Goal: Task Accomplishment & Management: Manage account settings

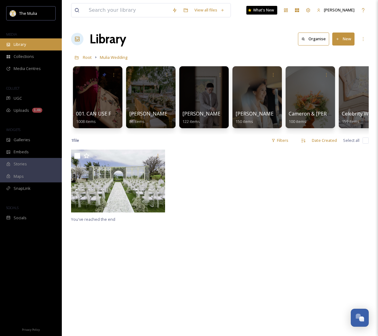
scroll to position [0, 0]
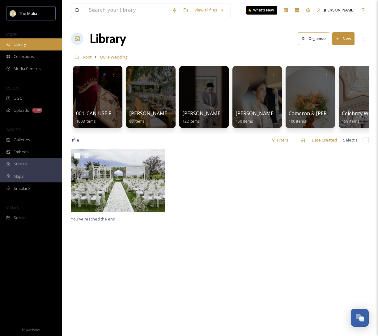
click at [28, 45] on div "Library" at bounding box center [31, 44] width 62 height 12
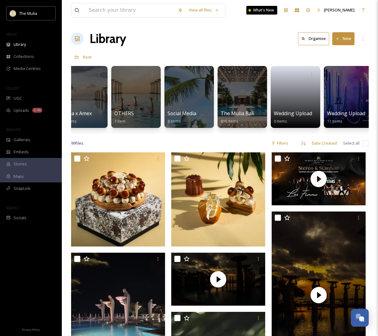
scroll to position [0, 872]
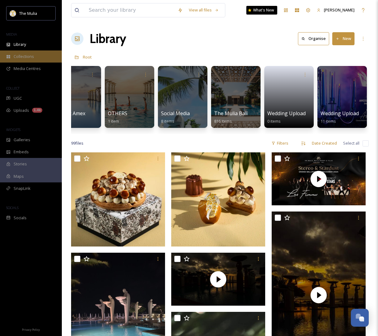
click at [33, 55] on span "Collections" at bounding box center [24, 57] width 20 height 6
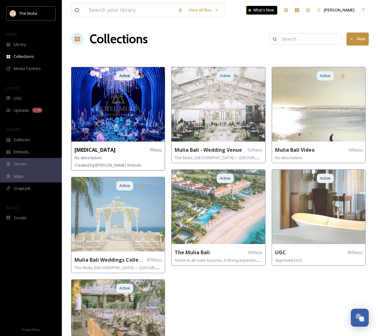
click at [117, 153] on div "HMS 7 file(s)" at bounding box center [118, 150] width 87 height 8
click at [91, 148] on div "HMS 7 file(s)" at bounding box center [118, 150] width 87 height 8
click at [154, 148] on span "7 file(s)" at bounding box center [155, 150] width 12 height 6
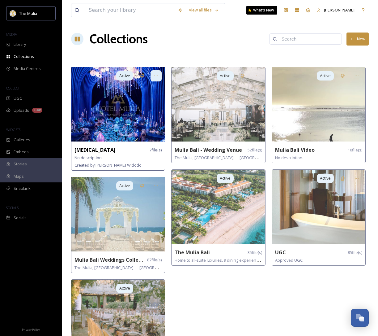
click at [153, 77] on div at bounding box center [156, 75] width 11 height 11
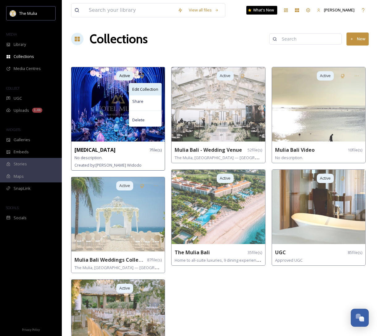
click at [150, 90] on span "Edit Collection" at bounding box center [145, 89] width 26 height 6
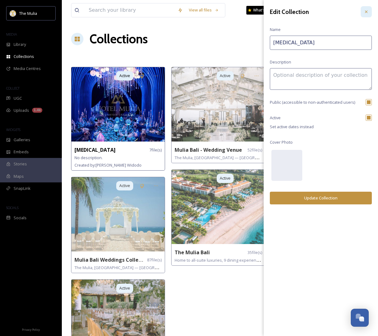
click at [366, 11] on icon at bounding box center [366, 12] width 2 height 2
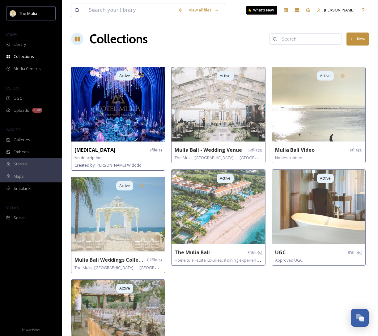
click at [110, 162] on span "Created by: Monica Widodo" at bounding box center [108, 165] width 67 height 6
drag, startPoint x: 229, startPoint y: 298, endPoint x: 142, endPoint y: 142, distance: 179.0
click at [229, 298] on div "Active Mulia Bali - Wedding Venue 52 file(s) The Mulia, Mulia Resort & Villas —…" at bounding box center [219, 222] width 97 height 311
click at [139, 91] on img at bounding box center [117, 104] width 93 height 74
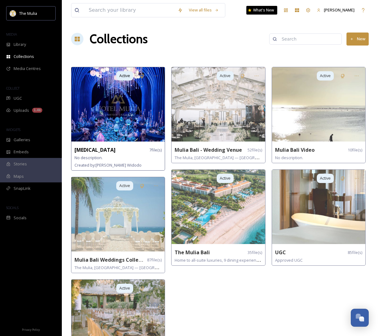
click at [139, 91] on img at bounding box center [117, 104] width 93 height 74
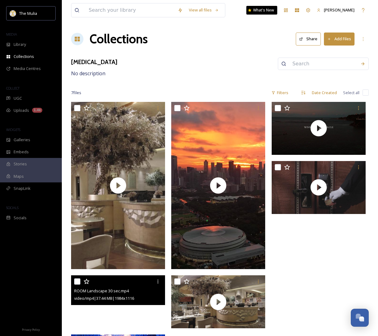
click at [141, 308] on video "ROOM Landscape 30 sec.mp4" at bounding box center [118, 301] width 94 height 53
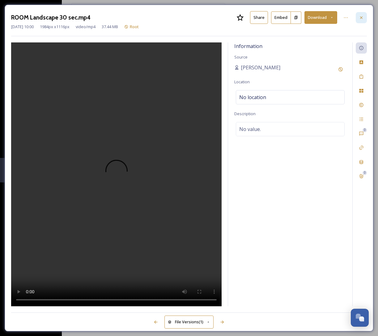
click at [364, 19] on div at bounding box center [361, 17] width 11 height 11
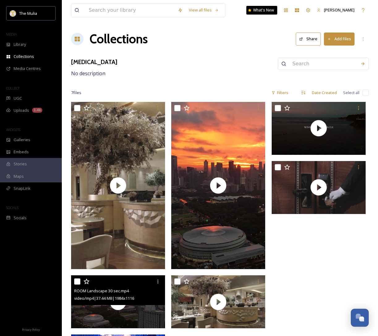
click at [349, 39] on button "Add Files" at bounding box center [339, 38] width 31 height 13
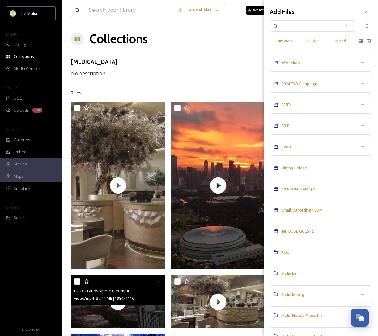
click at [343, 41] on span "Upload" at bounding box center [339, 41] width 13 height 6
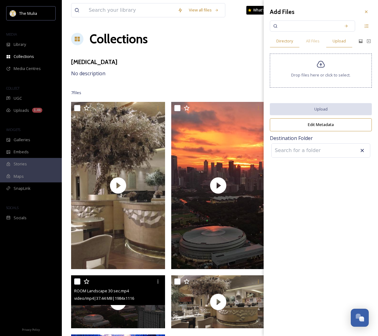
click at [272, 42] on div "Directory" at bounding box center [285, 41] width 30 height 13
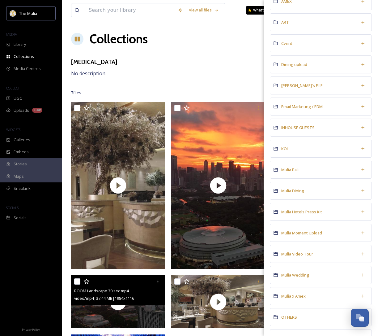
scroll to position [104, 0]
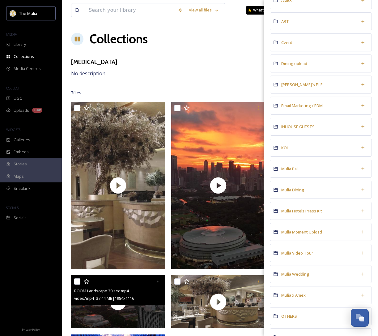
click at [320, 251] on div "Mulia Video Tour" at bounding box center [321, 253] width 102 height 18
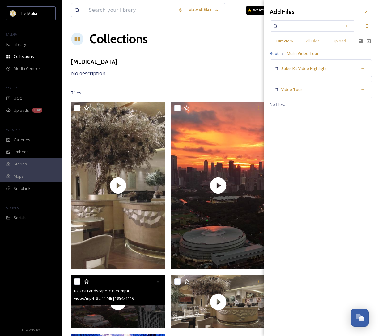
click at [275, 54] on span "Root" at bounding box center [274, 53] width 9 height 6
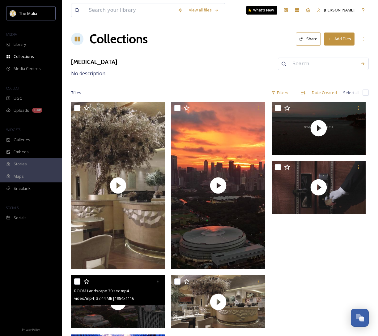
click at [158, 59] on div "HMS No description" at bounding box center [220, 68] width 298 height 20
click at [134, 13] on input at bounding box center [130, 10] width 89 height 14
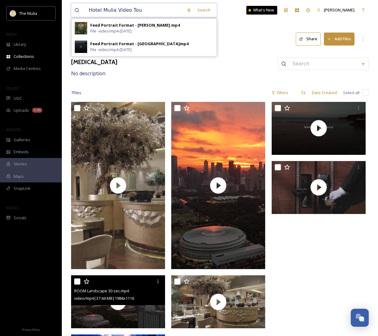
type input "Hotel Mulia Video Tour"
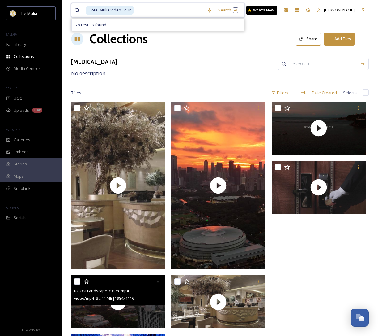
drag, startPoint x: 155, startPoint y: 9, endPoint x: 85, endPoint y: 9, distance: 69.9
click at [85, 9] on div "Hotel Mulia Video Tour" at bounding box center [140, 10] width 130 height 14
click at [103, 9] on span "Hotel Mulia Video Tour" at bounding box center [110, 10] width 48 height 9
drag, startPoint x: 138, startPoint y: 11, endPoint x: 67, endPoint y: 7, distance: 70.6
click at [67, 7] on div "Hotel Mulia Video Tour Search No results found What's New Ruby Carissa Collecti…" at bounding box center [220, 195] width 316 height 390
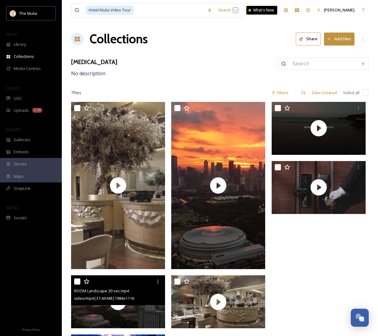
click at [111, 85] on div "Hotel Mulia Video Tour Search What's New Ruby Carissa Collections Share Add Fil…" at bounding box center [220, 195] width 316 height 390
click at [14, 40] on div "Library" at bounding box center [31, 44] width 62 height 12
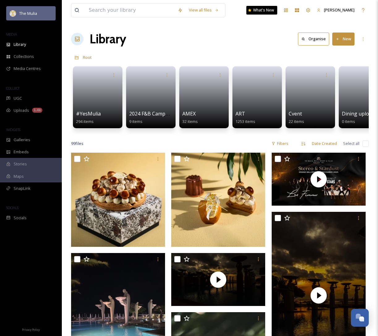
click at [32, 12] on span "The Mulia" at bounding box center [28, 14] width 18 height 6
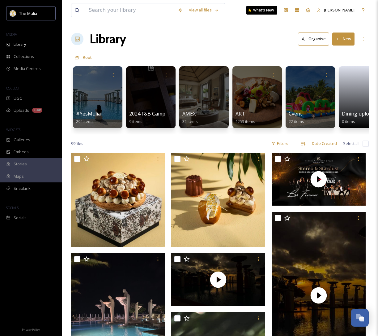
click at [227, 33] on div "Library Organise New" at bounding box center [220, 39] width 298 height 19
click at [340, 34] on button "New" at bounding box center [343, 38] width 22 height 13
click at [337, 75] on span "Folder" at bounding box center [337, 78] width 12 height 6
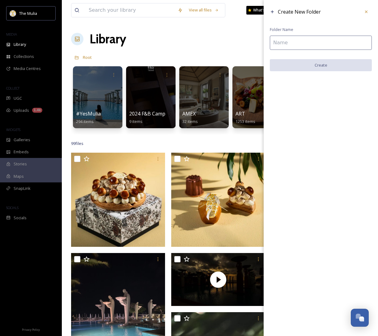
click at [303, 38] on input at bounding box center [321, 43] width 102 height 14
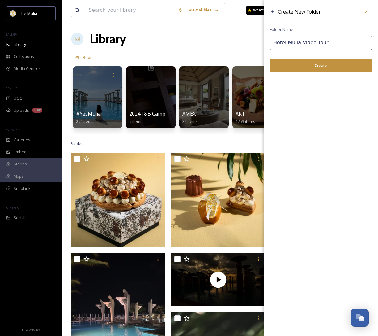
type input "Hotel Mulia Video Tour"
click at [316, 65] on button "Create" at bounding box center [321, 65] width 102 height 13
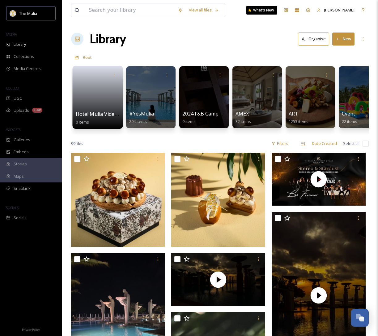
click at [86, 97] on link at bounding box center [98, 95] width 44 height 30
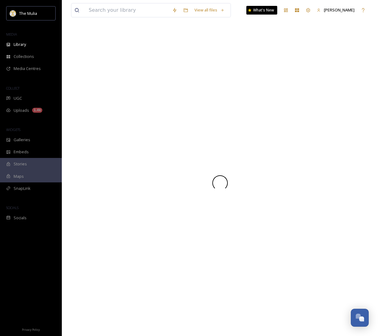
click at [86, 97] on div at bounding box center [220, 183] width 298 height 306
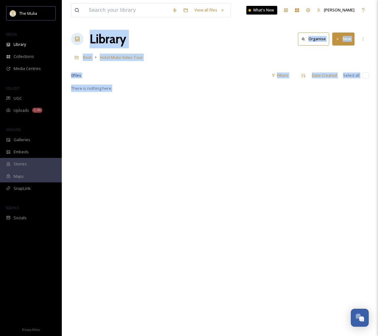
click at [172, 152] on div "There is nothing here." at bounding box center [220, 252] width 298 height 336
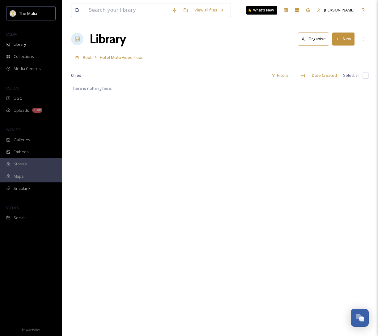
click at [340, 42] on button "New" at bounding box center [343, 38] width 22 height 13
click at [339, 75] on span "Folder" at bounding box center [337, 78] width 12 height 6
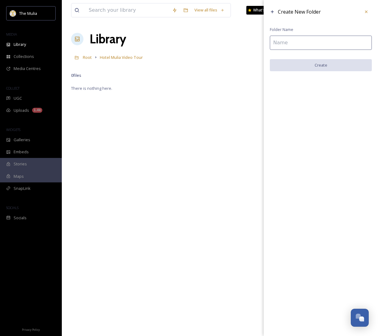
click at [302, 41] on input at bounding box center [321, 43] width 102 height 14
drag, startPoint x: 368, startPoint y: 12, endPoint x: 362, endPoint y: 12, distance: 6.2
click at [368, 12] on icon at bounding box center [366, 11] width 5 height 5
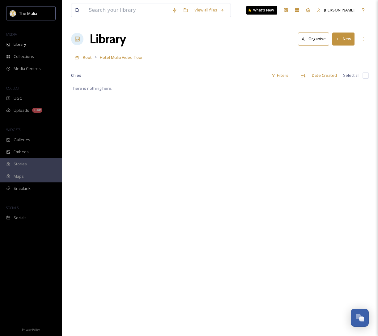
click at [250, 95] on div "There is nothing here." at bounding box center [220, 252] width 298 height 336
click at [353, 41] on button "New" at bounding box center [343, 38] width 22 height 13
click at [343, 53] on span "File Upload" at bounding box center [341, 53] width 20 height 6
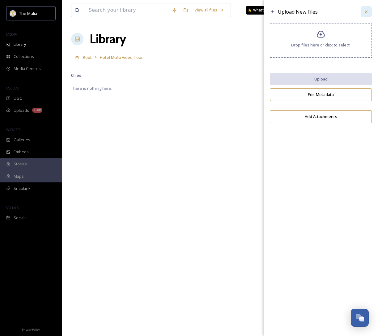
click at [370, 12] on div at bounding box center [366, 11] width 11 height 11
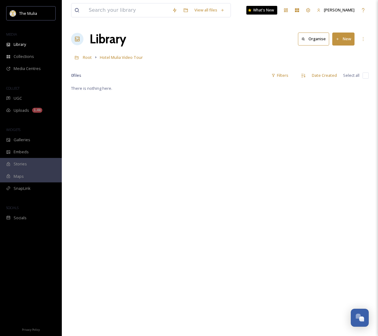
click at [341, 40] on button "New" at bounding box center [343, 38] width 22 height 13
click at [338, 78] on span "Folder" at bounding box center [337, 78] width 12 height 6
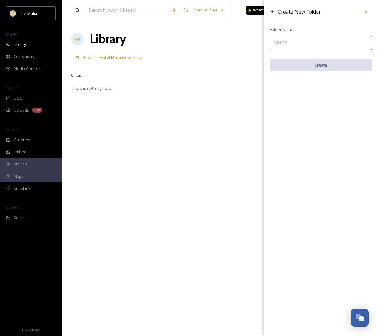
click at [307, 43] on input at bounding box center [321, 43] width 102 height 14
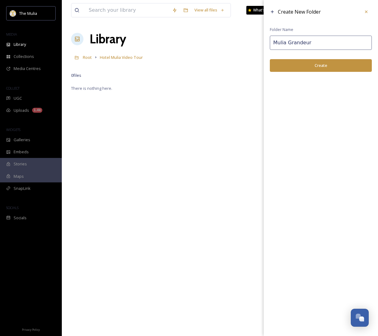
drag, startPoint x: 324, startPoint y: 43, endPoint x: 269, endPoint y: 40, distance: 55.4
click at [269, 40] on div "Create New Folder Folder Name Mulia Grandeur Create" at bounding box center [321, 39] width 114 height 78
type input "Mulia Grandeur"
click at [304, 63] on button "Create" at bounding box center [321, 65] width 102 height 13
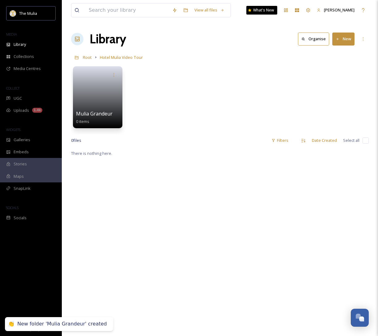
click at [339, 42] on button "New" at bounding box center [343, 38] width 22 height 13
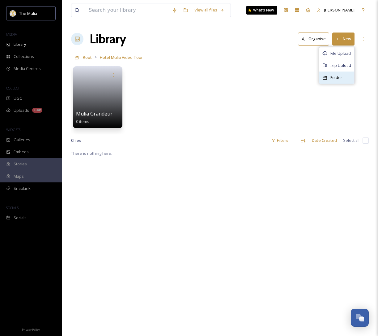
click at [340, 78] on span "Folder" at bounding box center [337, 78] width 12 height 6
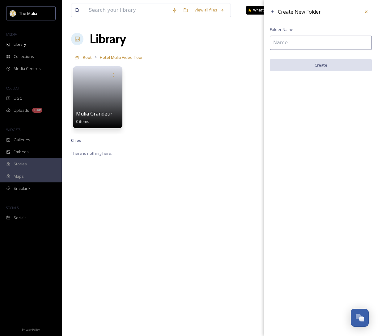
click at [300, 45] on input at bounding box center [321, 43] width 102 height 14
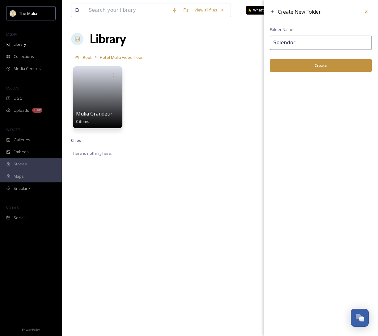
type input "Splendor"
click at [313, 68] on button "Create" at bounding box center [321, 65] width 102 height 13
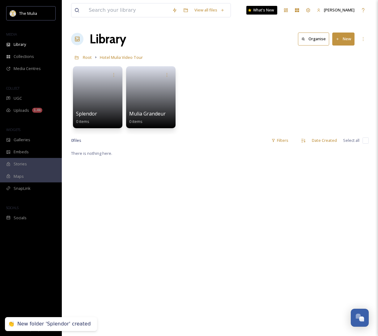
click at [129, 182] on div "There is nothing here." at bounding box center [220, 317] width 298 height 336
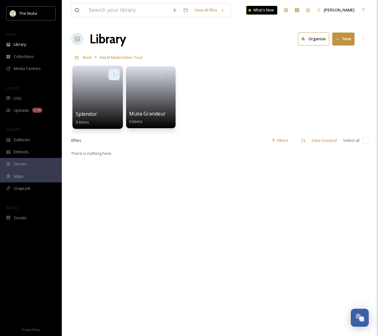
click at [114, 75] on icon at bounding box center [114, 74] width 5 height 5
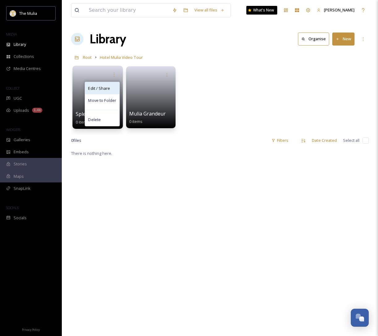
click at [104, 90] on span "Edit / Share" at bounding box center [99, 88] width 22 height 6
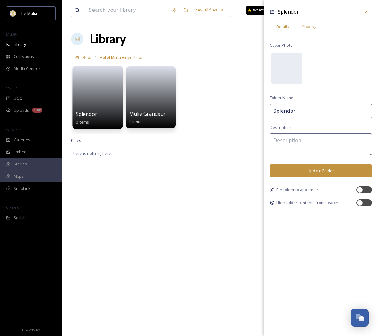
click at [274, 111] on input "Splendor" at bounding box center [321, 111] width 102 height 14
type input "Mulia Splendor"
click at [302, 170] on button "Update Folder" at bounding box center [321, 170] width 102 height 13
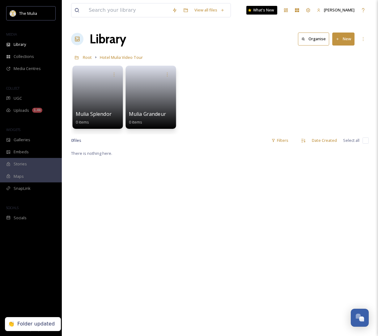
click at [149, 95] on link at bounding box center [151, 95] width 44 height 30
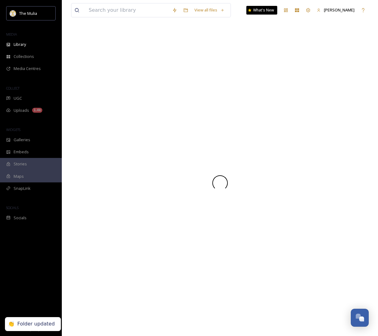
click at [149, 95] on div at bounding box center [220, 183] width 298 height 306
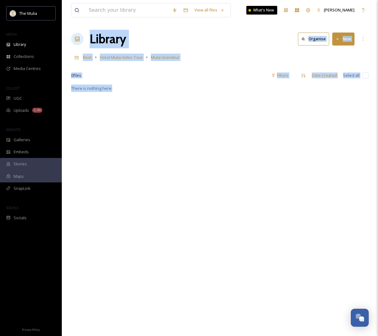
click at [223, 94] on div "There is nothing here." at bounding box center [220, 252] width 298 height 336
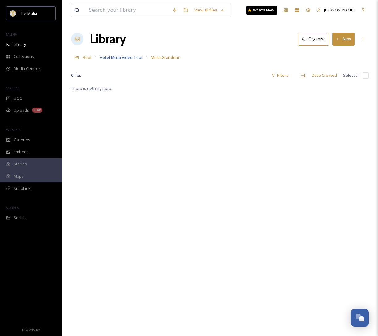
click at [124, 56] on span "Hotel Mulia Video Tour" at bounding box center [121, 57] width 43 height 6
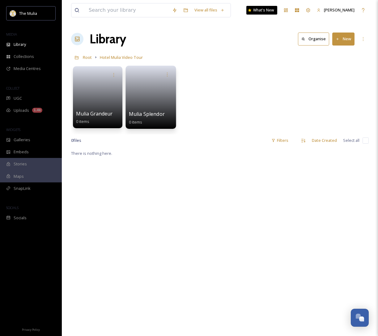
click at [150, 93] on link at bounding box center [151, 95] width 44 height 30
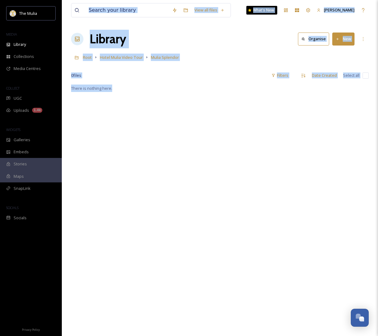
click at [146, 143] on div "There is nothing here." at bounding box center [220, 252] width 298 height 336
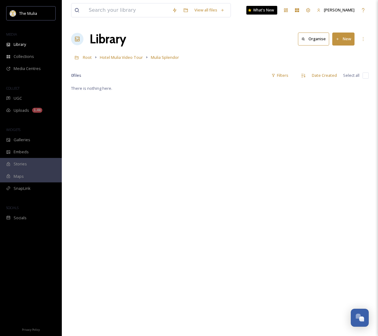
click at [344, 40] on button "New" at bounding box center [343, 38] width 22 height 13
click at [334, 52] on span "File Upload" at bounding box center [341, 53] width 20 height 6
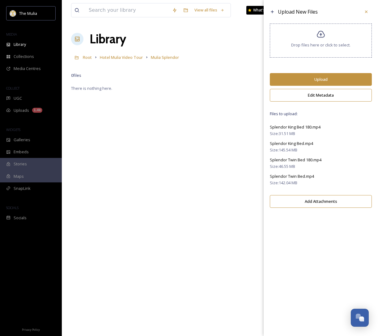
click at [321, 77] on button "Upload" at bounding box center [321, 79] width 102 height 13
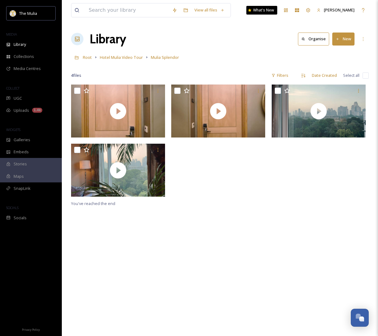
click at [249, 222] on div "You've reached the end" at bounding box center [220, 252] width 298 height 336
click at [304, 75] on icon at bounding box center [303, 75] width 5 height 5
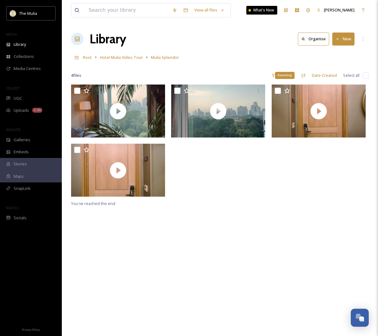
click at [304, 75] on icon at bounding box center [303, 75] width 5 height 5
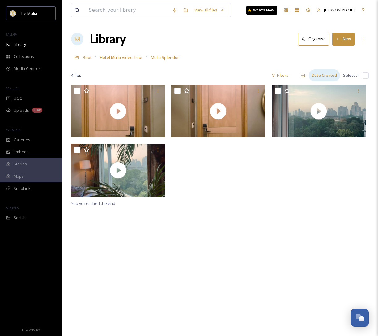
click at [323, 77] on div "Date Created" at bounding box center [324, 75] width 31 height 12
click at [323, 112] on div "Name" at bounding box center [323, 114] width 32 height 12
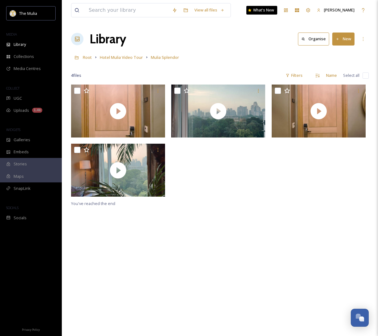
click at [227, 158] on div at bounding box center [219, 141] width 97 height 115
click at [354, 40] on button "New" at bounding box center [343, 38] width 22 height 13
click at [340, 78] on span "Folder" at bounding box center [337, 78] width 12 height 6
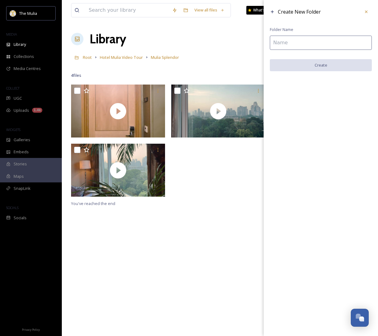
click at [331, 41] on input at bounding box center [321, 43] width 102 height 14
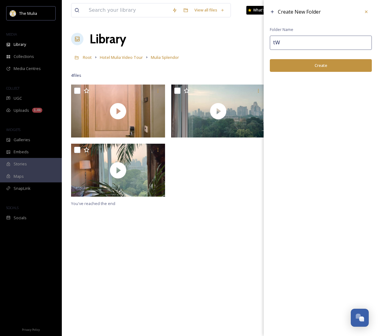
type input "t"
type input "Twin Bed"
click at [348, 61] on button "Create" at bounding box center [321, 65] width 102 height 13
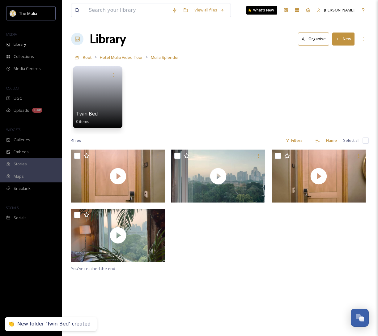
click at [336, 40] on icon at bounding box center [338, 39] width 4 height 4
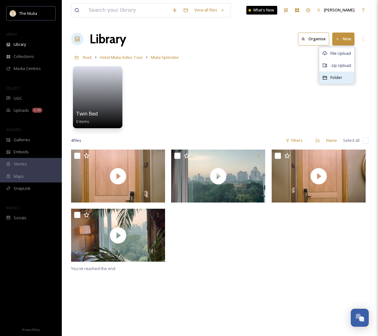
click at [332, 76] on span "Folder" at bounding box center [337, 78] width 12 height 6
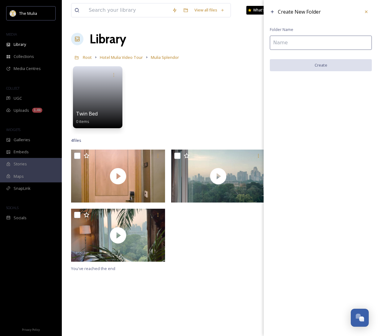
click at [306, 44] on input at bounding box center [321, 43] width 102 height 14
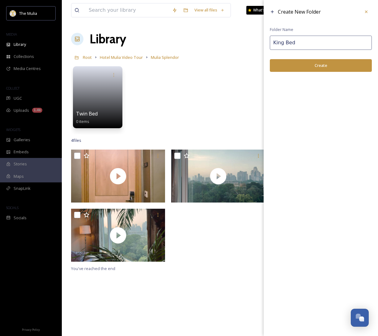
type input "King Bed"
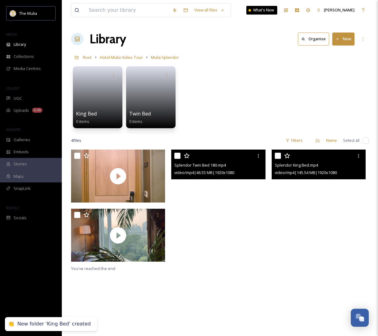
click at [250, 192] on video "Splendor Twin Bed 180.mp4" at bounding box center [218, 175] width 94 height 53
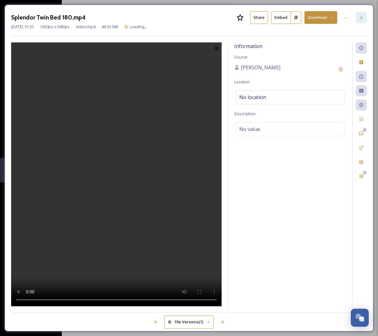
click at [363, 18] on icon at bounding box center [361, 17] width 5 height 5
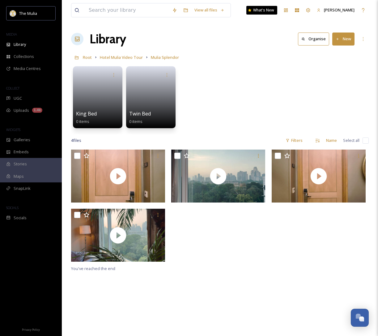
drag, startPoint x: 92, startPoint y: 191, endPoint x: 223, endPoint y: 83, distance: 169.4
click at [223, 83] on div "View all files What's New Ruby Carissa Library Organise New Root Hotel Mulia Vi…" at bounding box center [220, 242] width 316 height 485
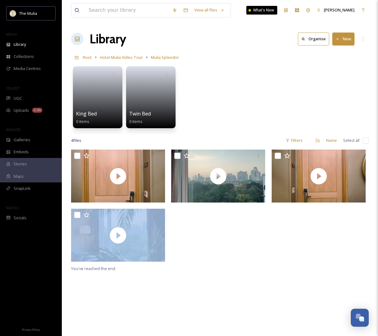
drag, startPoint x: 114, startPoint y: 154, endPoint x: 186, endPoint y: 232, distance: 105.7
click at [186, 232] on div at bounding box center [220, 206] width 298 height 115
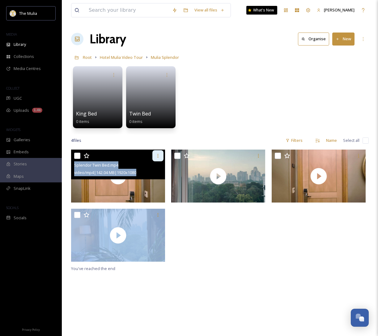
click at [160, 155] on icon at bounding box center [158, 155] width 5 height 5
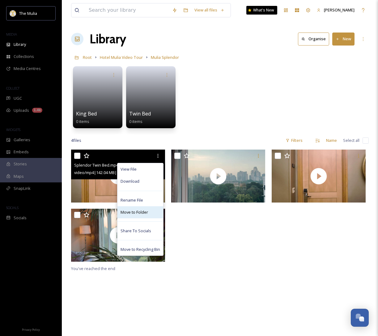
click at [145, 212] on span "Move to Folder" at bounding box center [135, 212] width 28 height 6
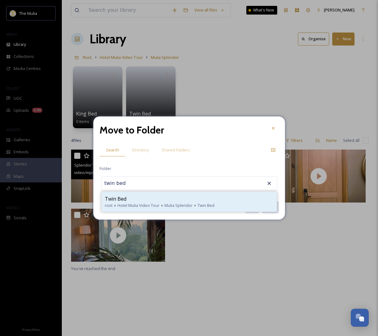
click at [176, 196] on div "Twin Bed" at bounding box center [189, 198] width 169 height 7
type input "Twin Bed"
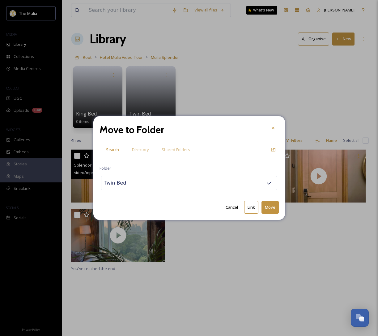
click at [273, 208] on button "Move" at bounding box center [270, 207] width 17 height 13
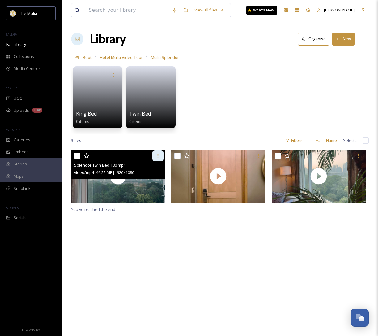
click at [160, 155] on icon at bounding box center [158, 155] width 5 height 5
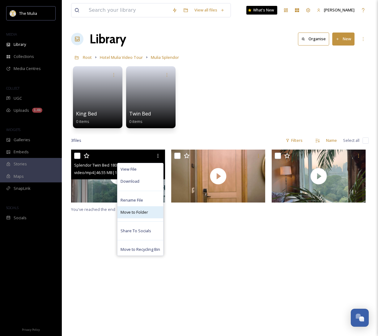
click at [146, 212] on span "Move to Folder" at bounding box center [135, 212] width 28 height 6
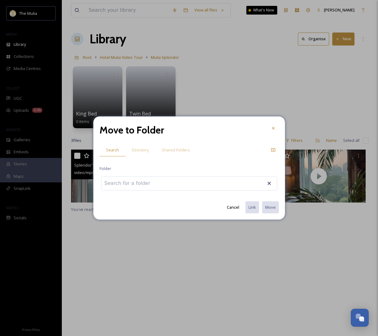
click at [169, 178] on div at bounding box center [189, 183] width 176 height 14
click at [169, 183] on div at bounding box center [189, 183] width 176 height 14
click at [142, 183] on input at bounding box center [135, 183] width 68 height 14
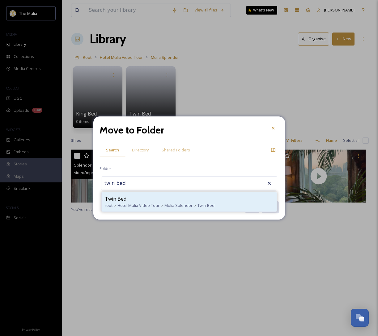
click at [146, 196] on div "Twin Bed" at bounding box center [189, 198] width 169 height 7
type input "Twin Bed"
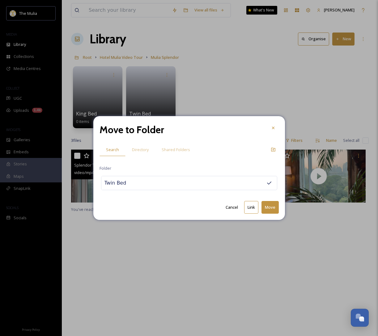
click at [273, 207] on button "Move" at bounding box center [270, 207] width 17 height 13
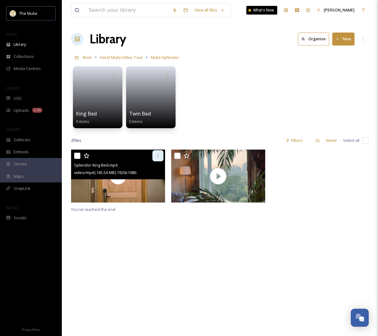
click at [162, 156] on div at bounding box center [157, 155] width 11 height 11
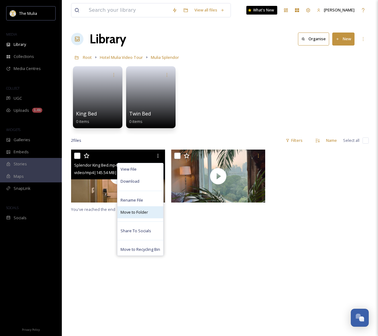
click at [142, 212] on span "Move to Folder" at bounding box center [135, 212] width 28 height 6
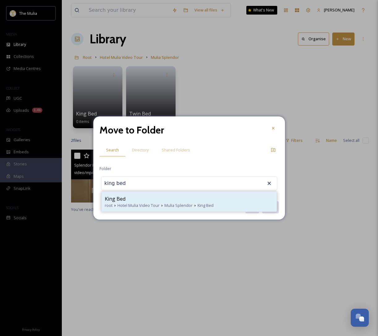
click at [169, 196] on div "King Bed" at bounding box center [189, 198] width 169 height 7
type input "King Bed"
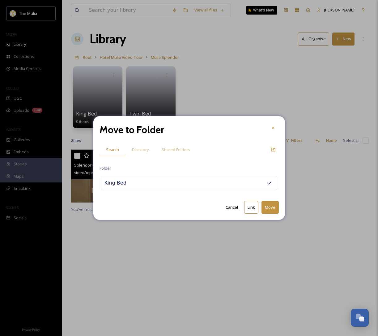
click at [268, 205] on button "Move" at bounding box center [270, 207] width 17 height 13
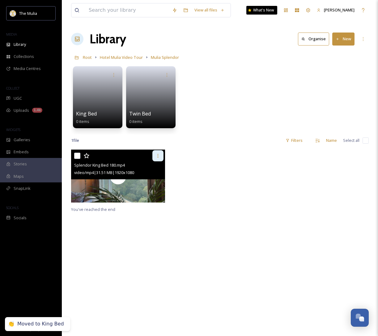
click at [157, 154] on icon at bounding box center [158, 155] width 5 height 5
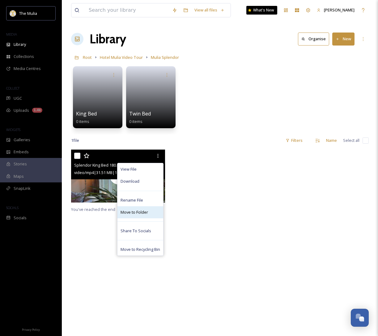
click at [154, 210] on div "Move to Folder" at bounding box center [141, 212] width 46 height 12
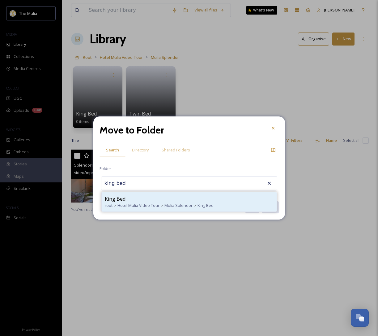
click at [189, 202] on span "Mulia Splendor" at bounding box center [179, 205] width 28 height 6
type input "King Bed"
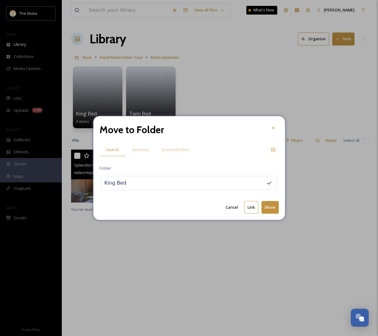
click at [277, 212] on button "Move" at bounding box center [270, 207] width 17 height 13
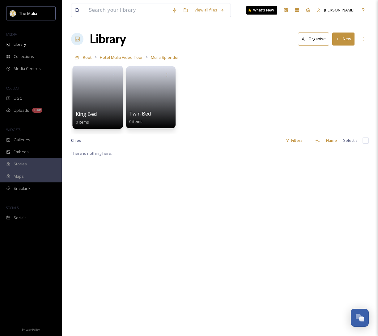
click at [110, 118] on div "King Bed 0 items" at bounding box center [98, 117] width 44 height 15
click at [85, 108] on link at bounding box center [98, 95] width 44 height 30
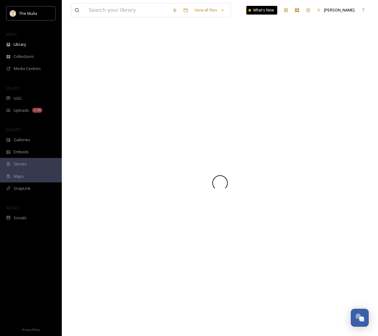
click at [85, 108] on div at bounding box center [220, 183] width 298 height 306
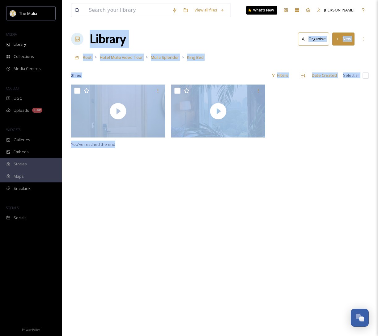
click at [252, 255] on div "You've reached the end" at bounding box center [220, 252] width 298 height 336
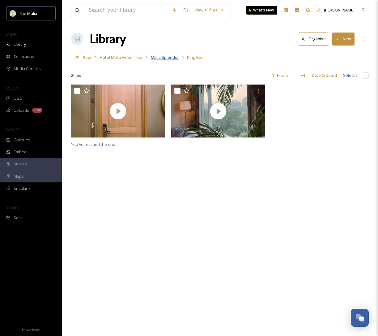
click at [161, 59] on span "Mulia Splendor" at bounding box center [165, 57] width 28 height 6
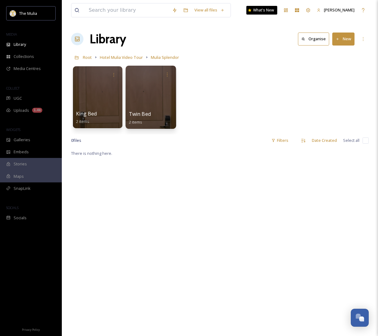
click at [160, 105] on div at bounding box center [151, 97] width 50 height 63
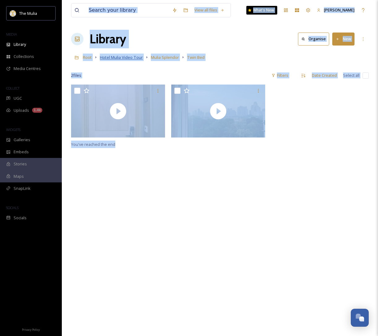
click at [130, 58] on span "Hotel Mulia Video Tour" at bounding box center [121, 57] width 43 height 6
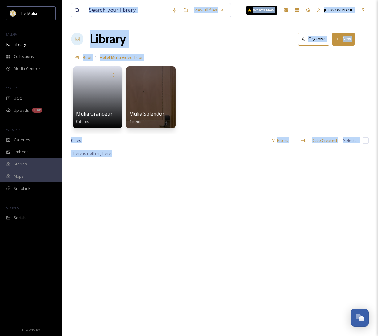
click at [229, 125] on div "Mulia Grandeur 0 items Mulia Splendor 4 items" at bounding box center [220, 98] width 298 height 71
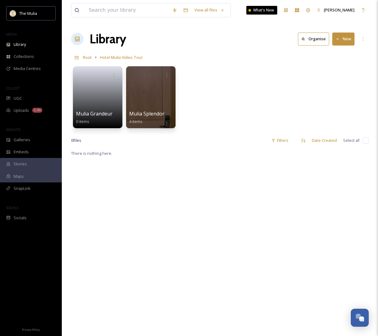
click at [349, 38] on button "New" at bounding box center [343, 38] width 22 height 13
click at [341, 52] on span "File Upload" at bounding box center [341, 53] width 20 height 6
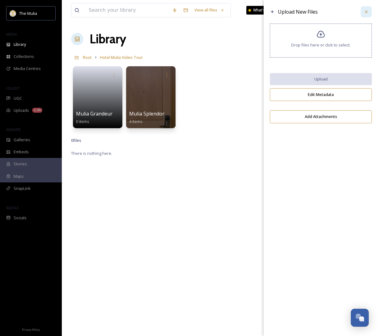
click at [366, 9] on icon at bounding box center [366, 11] width 5 height 5
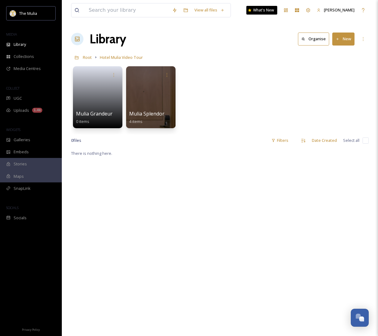
click at [349, 39] on button "New" at bounding box center [343, 38] width 22 height 13
click at [338, 77] on span "Folder" at bounding box center [337, 78] width 12 height 6
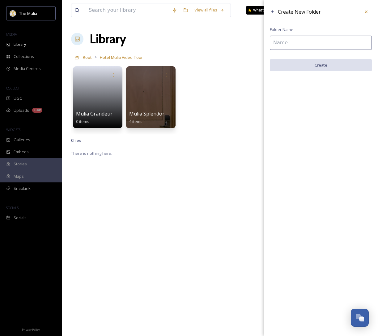
click at [299, 45] on input at bounding box center [321, 43] width 102 height 14
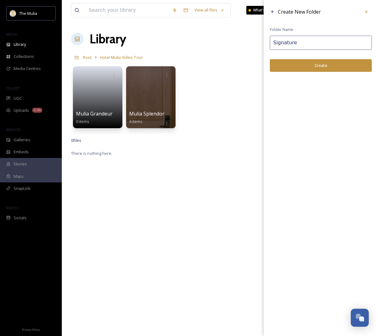
click at [274, 43] on input "Signature" at bounding box center [321, 43] width 102 height 14
type input "Mulia Signature"
click at [295, 67] on button "Create" at bounding box center [321, 65] width 102 height 13
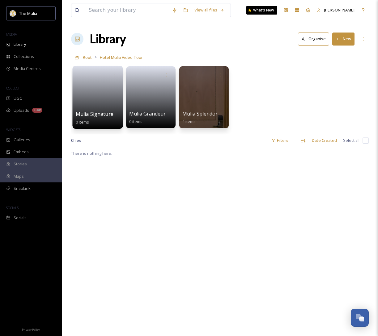
click at [98, 95] on link at bounding box center [98, 95] width 44 height 30
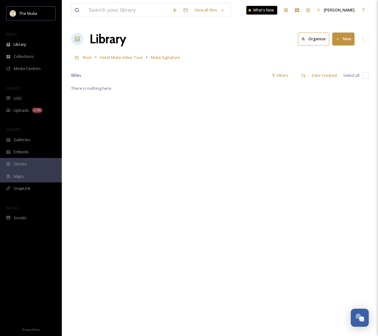
click at [342, 41] on button "New" at bounding box center [343, 38] width 22 height 13
click at [339, 75] on span "Folder" at bounding box center [337, 78] width 12 height 6
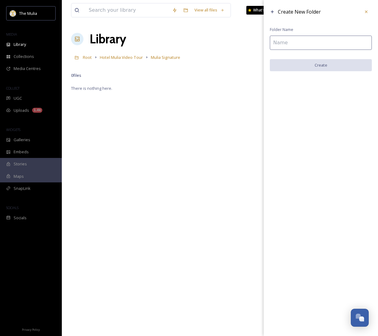
click at [125, 103] on div "There is nothing here." at bounding box center [220, 252] width 298 height 336
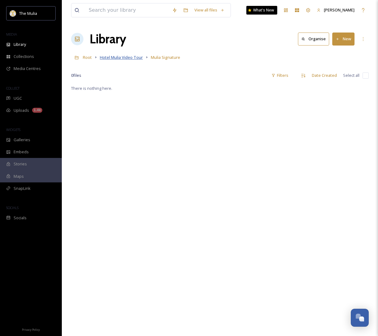
click at [122, 58] on span "Hotel Mulia Video Tour" at bounding box center [121, 57] width 43 height 6
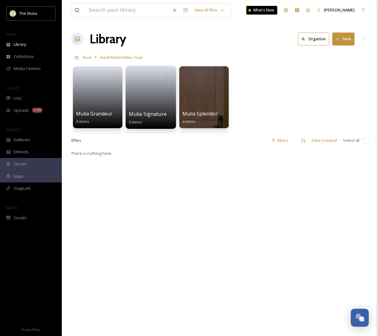
click at [146, 99] on link at bounding box center [151, 95] width 44 height 30
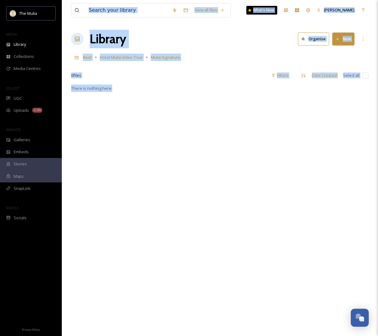
click at [258, 142] on div "There is nothing here." at bounding box center [220, 252] width 298 height 336
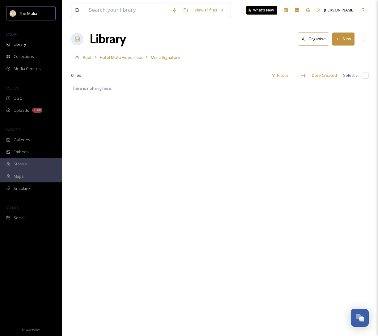
click at [345, 42] on button "New" at bounding box center [343, 38] width 22 height 13
click at [338, 76] on span "Folder" at bounding box center [337, 78] width 12 height 6
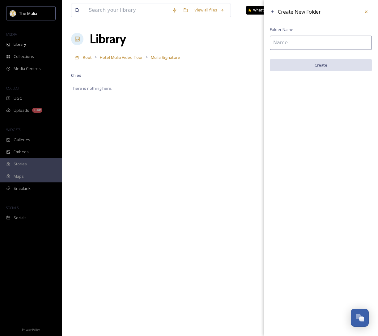
click at [308, 41] on input at bounding box center [321, 43] width 102 height 14
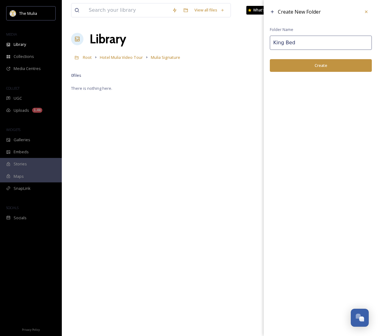
type input "King Bed"
click at [336, 66] on button "Create" at bounding box center [321, 65] width 102 height 13
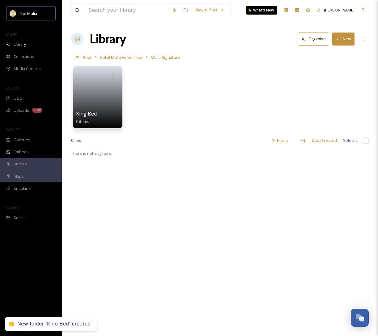
click at [346, 39] on button "New" at bounding box center [343, 38] width 22 height 13
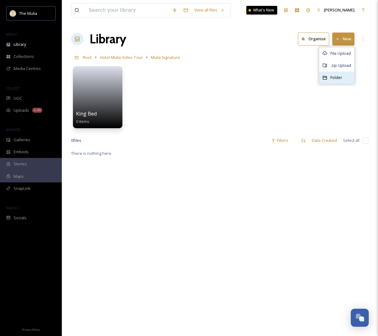
click at [336, 73] on div "Folder" at bounding box center [336, 77] width 35 height 12
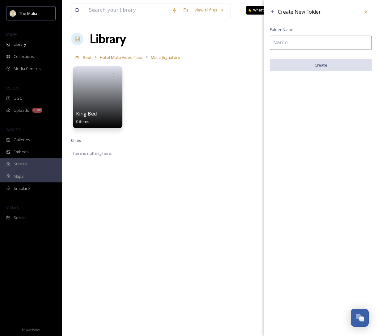
click at [323, 44] on input at bounding box center [321, 43] width 102 height 14
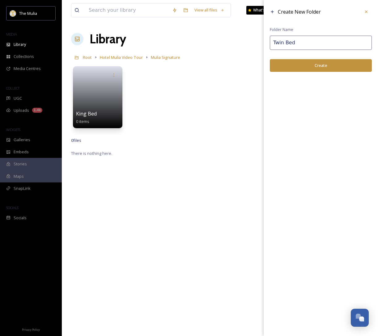
type input "Twin Bed"
click at [333, 64] on button "Create" at bounding box center [321, 65] width 102 height 13
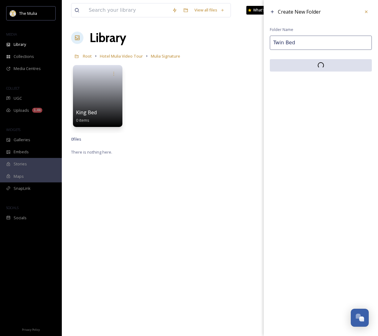
scroll to position [2, 0]
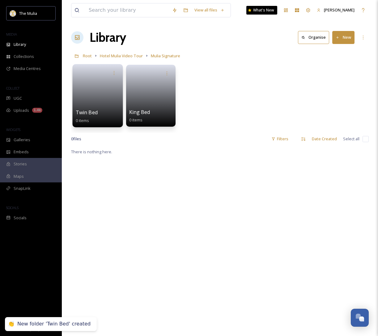
click at [101, 98] on link at bounding box center [98, 94] width 44 height 30
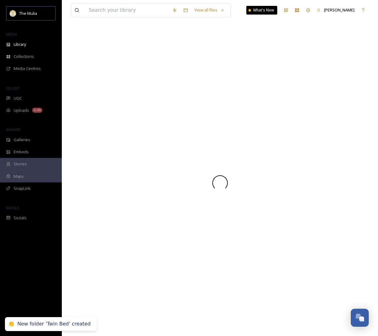
click at [101, 98] on div at bounding box center [220, 183] width 298 height 306
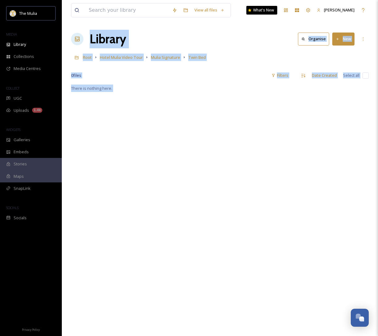
click at [253, 118] on div "There is nothing here." at bounding box center [220, 252] width 298 height 336
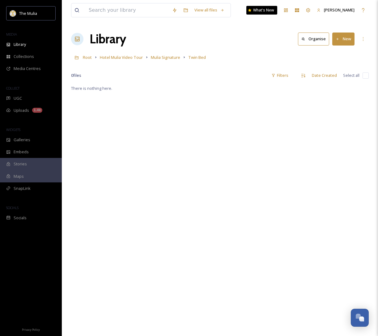
click at [345, 38] on button "New" at bounding box center [343, 38] width 22 height 13
click at [341, 52] on span "File Upload" at bounding box center [341, 53] width 20 height 6
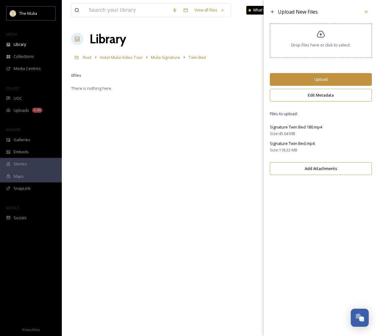
click at [323, 78] on button "Upload" at bounding box center [321, 79] width 102 height 13
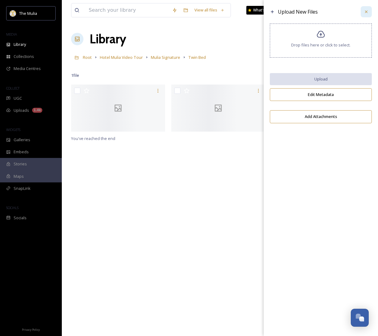
click at [367, 11] on icon at bounding box center [366, 11] width 5 height 5
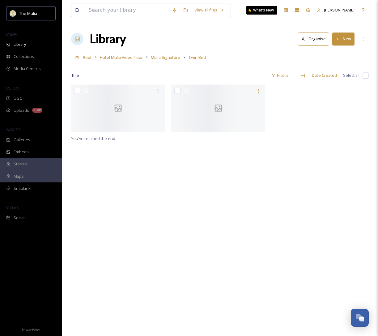
click at [249, 180] on div "You've reached the end" at bounding box center [220, 252] width 298 height 336
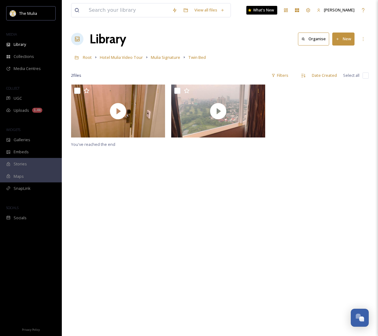
click at [220, 179] on div "You've reached the end" at bounding box center [220, 252] width 298 height 336
click at [323, 155] on div "You've reached the end" at bounding box center [220, 252] width 298 height 336
click at [172, 206] on div "You've reached the end" at bounding box center [220, 252] width 298 height 336
click at [158, 166] on div "You've reached the end" at bounding box center [220, 252] width 298 height 336
click at [200, 191] on div "You've reached the end" at bounding box center [220, 252] width 298 height 336
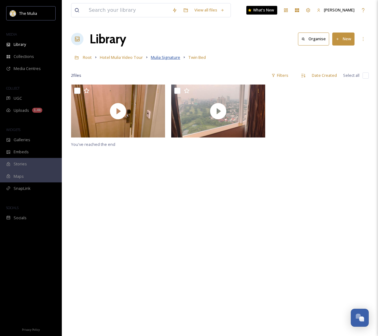
click at [163, 57] on span "Mulia Signature" at bounding box center [165, 57] width 29 height 6
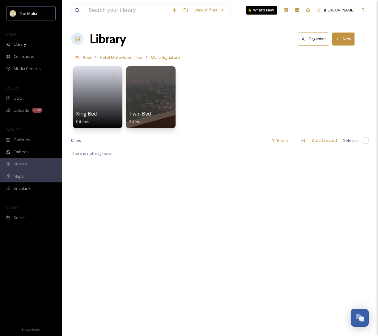
click at [230, 131] on div "King Bed 0 items Twin Bed 2 items" at bounding box center [220, 98] width 298 height 71
click at [110, 98] on link at bounding box center [98, 95] width 44 height 30
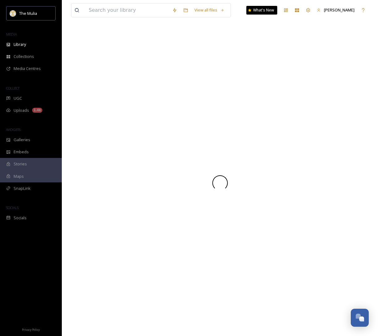
click at [110, 98] on div at bounding box center [220, 183] width 298 height 306
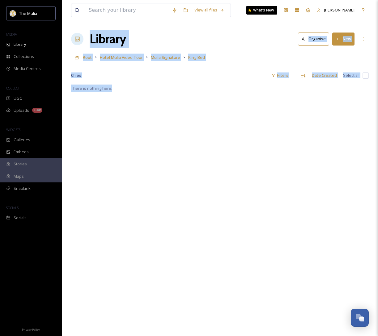
click at [204, 109] on div "There is nothing here." at bounding box center [220, 252] width 298 height 336
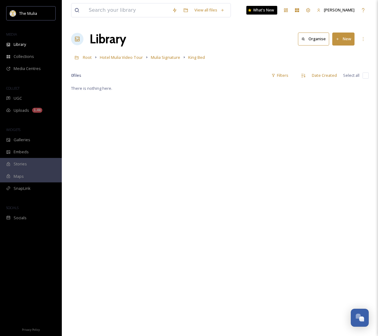
click at [340, 39] on button "New" at bounding box center [343, 38] width 22 height 13
click at [340, 50] on span "File Upload" at bounding box center [341, 53] width 20 height 6
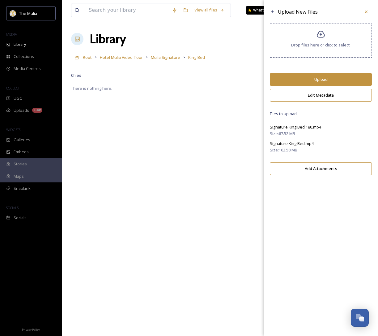
click at [317, 79] on button "Upload" at bounding box center [321, 79] width 102 height 13
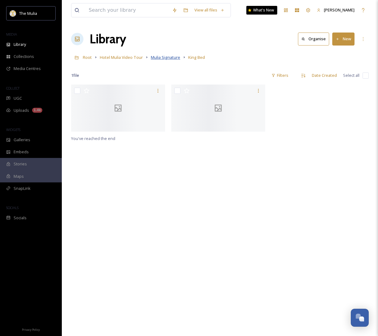
click at [165, 58] on span "Mulia Signature" at bounding box center [165, 57] width 29 height 6
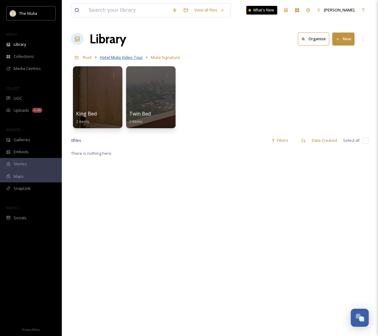
click at [126, 57] on span "Hotel Mulia Video Tour" at bounding box center [121, 57] width 43 height 6
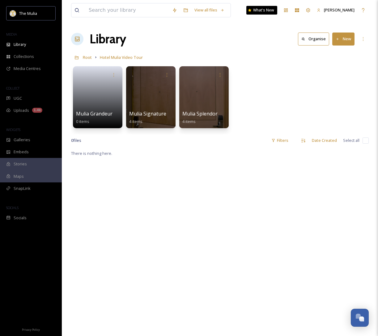
click at [344, 41] on button "New" at bounding box center [343, 38] width 22 height 13
click at [337, 78] on span "Folder" at bounding box center [337, 78] width 12 height 6
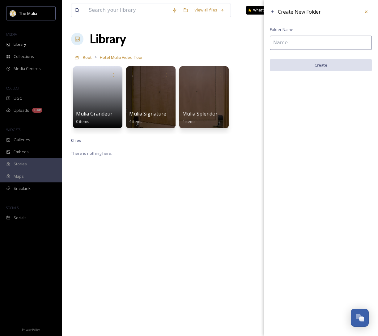
click at [303, 40] on input at bounding box center [321, 43] width 102 height 14
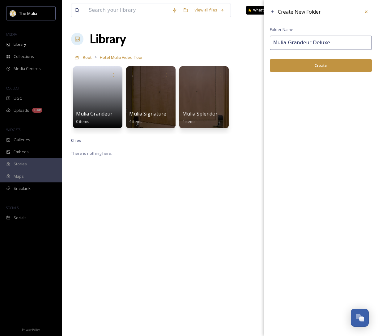
type input "Mulia Grandeur Deluxe"
click at [316, 64] on button "Create" at bounding box center [321, 65] width 102 height 13
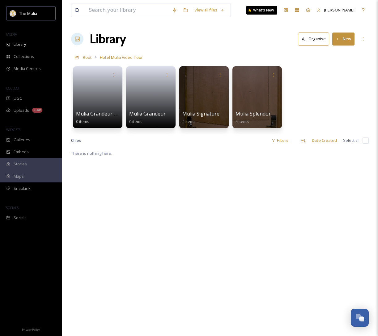
click at [290, 171] on div "There is nothing here." at bounding box center [220, 317] width 298 height 336
click at [292, 169] on div "There is nothing here." at bounding box center [220, 317] width 298 height 336
click at [341, 82] on div "Mulia Grandeur Deluxe 0 items Mulia Grandeur 0 items Mulia Signature 4 items Mu…" at bounding box center [220, 98] width 298 height 71
click at [344, 40] on button "New" at bounding box center [343, 38] width 22 height 13
click at [342, 51] on span "File Upload" at bounding box center [341, 53] width 20 height 6
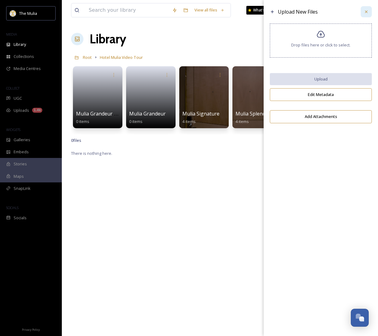
click at [366, 9] on div at bounding box center [366, 11] width 11 height 11
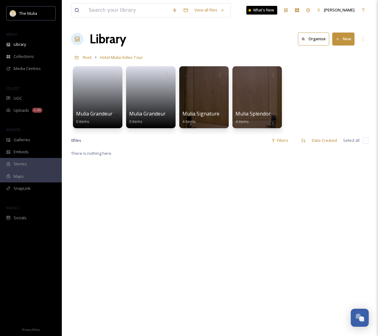
click at [355, 38] on div "Library Organise New" at bounding box center [220, 39] width 298 height 19
click at [352, 40] on button "New" at bounding box center [343, 38] width 22 height 13
click at [340, 77] on span "Folder" at bounding box center [337, 78] width 12 height 6
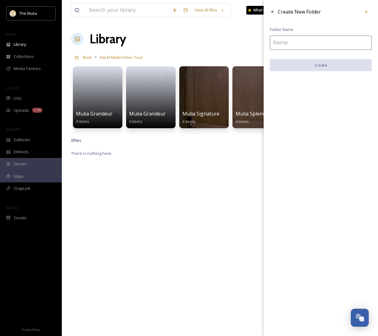
click at [310, 44] on input at bounding box center [321, 43] width 102 height 14
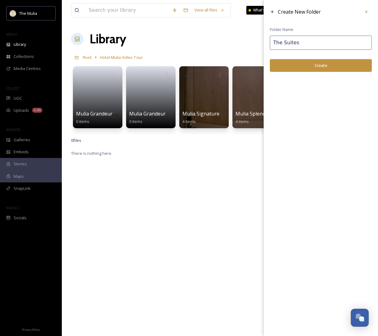
type input "The Suites"
click at [311, 65] on button "Create" at bounding box center [321, 65] width 102 height 13
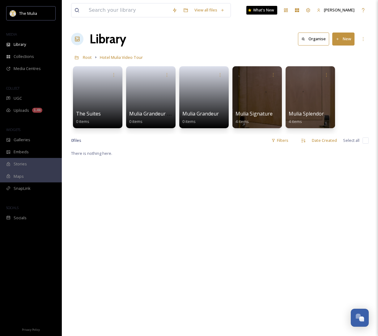
click at [351, 40] on button "New" at bounding box center [343, 38] width 22 height 13
click at [341, 77] on span "Folder" at bounding box center [337, 78] width 12 height 6
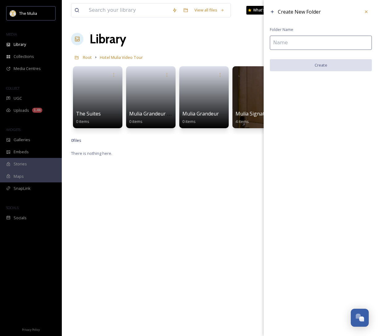
click at [320, 42] on input at bounding box center [321, 43] width 102 height 14
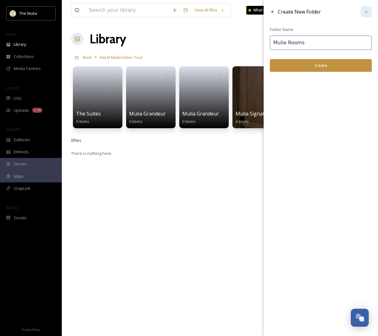
type input "Mulia Rooms"
click at [368, 12] on icon at bounding box center [366, 11] width 5 height 5
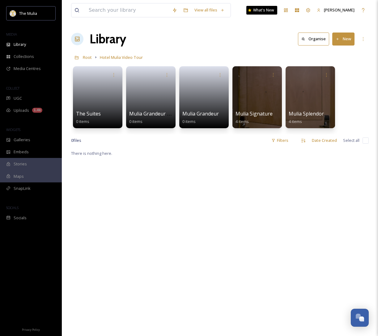
click at [198, 62] on div "Root Hotel Mulia Video Tour" at bounding box center [220, 57] width 298 height 12
click at [113, 75] on icon at bounding box center [114, 74] width 5 height 5
click at [193, 208] on div "There is nothing here." at bounding box center [220, 317] width 298 height 336
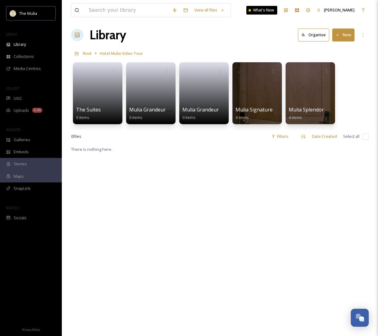
scroll to position [5, 0]
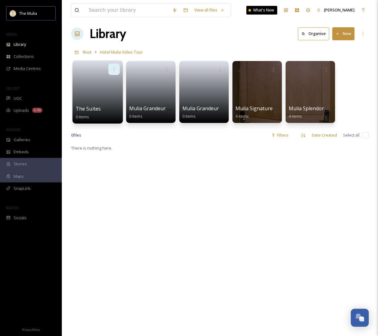
click at [113, 69] on icon at bounding box center [114, 68] width 5 height 5
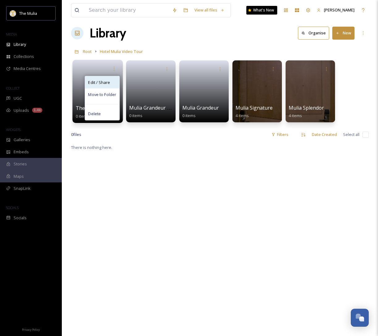
scroll to position [5, 0]
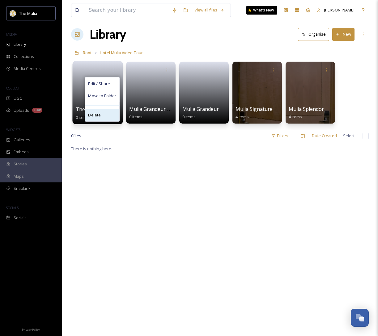
click at [102, 115] on div "Delete" at bounding box center [102, 115] width 34 height 12
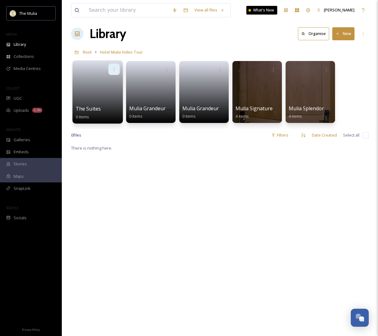
click at [117, 68] on div at bounding box center [114, 68] width 11 height 11
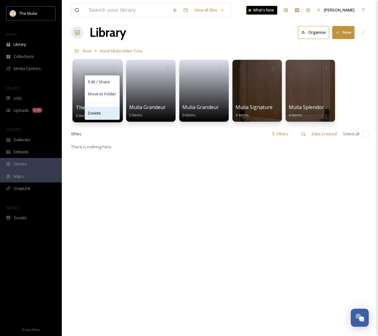
click at [108, 110] on div "Delete" at bounding box center [102, 113] width 34 height 12
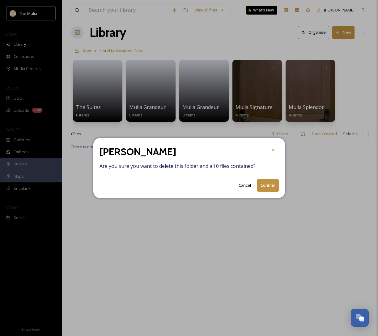
click at [268, 184] on button "Confirm" at bounding box center [268, 185] width 22 height 13
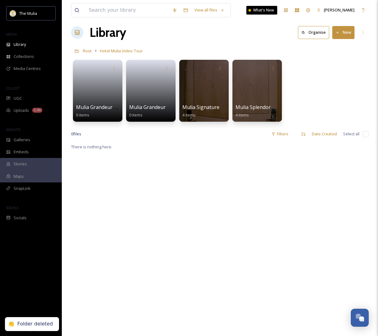
click at [268, 184] on div "There is nothing here." at bounding box center [220, 311] width 298 height 336
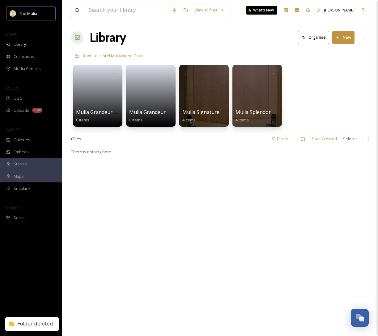
scroll to position [0, 0]
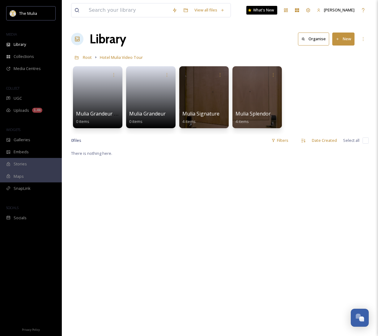
click at [178, 225] on div "There is nothing here." at bounding box center [220, 317] width 298 height 336
click at [353, 36] on button "New" at bounding box center [343, 38] width 22 height 13
click at [340, 77] on span "Folder" at bounding box center [337, 78] width 12 height 6
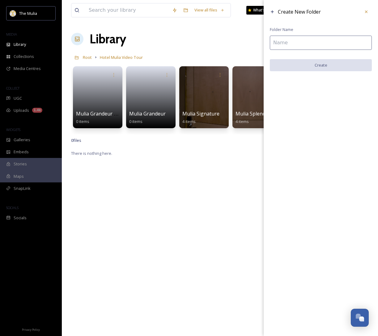
click at [316, 46] on input at bounding box center [321, 43] width 102 height 14
click at [291, 41] on input at bounding box center [321, 43] width 102 height 14
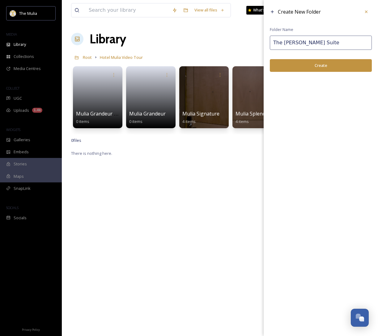
type input "The [PERSON_NAME] Suite"
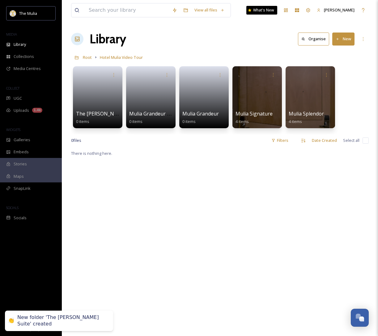
click at [344, 38] on button "New" at bounding box center [343, 38] width 22 height 13
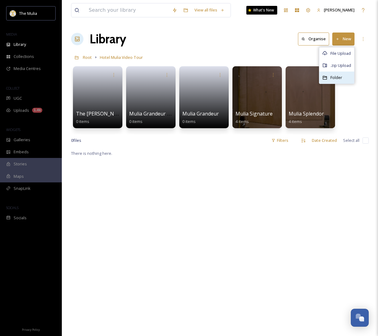
click at [328, 76] on icon at bounding box center [325, 77] width 5 height 5
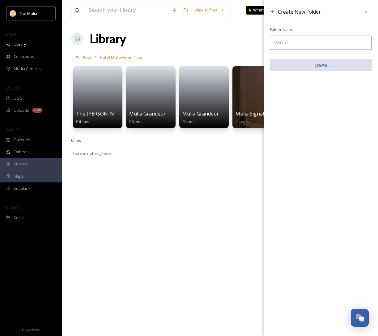
scroll to position [1, 0]
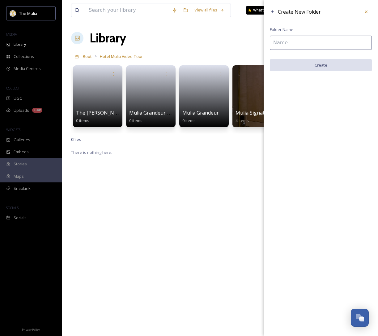
click at [315, 37] on input at bounding box center [321, 43] width 102 height 14
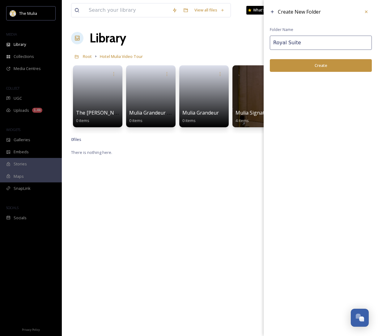
type input "Royal Suite"
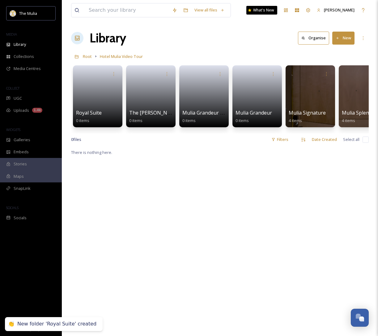
click at [352, 38] on button "New" at bounding box center [343, 38] width 22 height 13
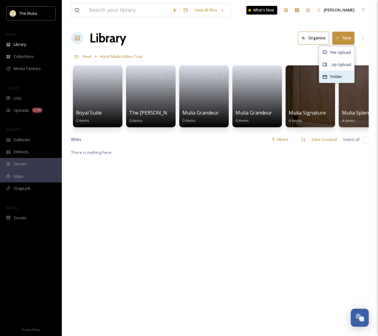
click at [338, 77] on span "Folder" at bounding box center [337, 77] width 12 height 6
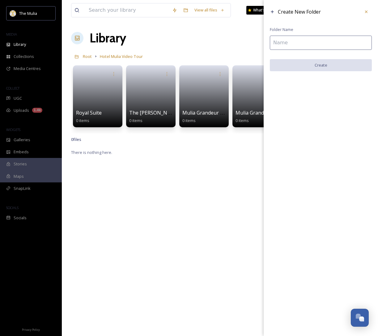
click at [318, 43] on input at bounding box center [321, 43] width 102 height 14
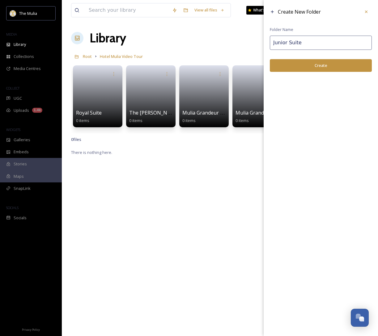
type input "Junior Suite"
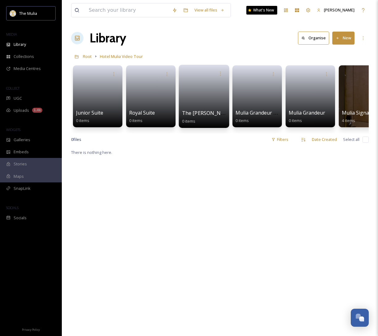
click at [214, 93] on link at bounding box center [204, 94] width 44 height 30
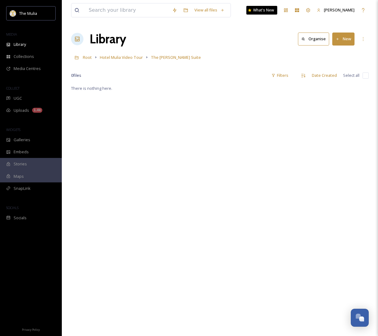
click at [340, 38] on icon at bounding box center [338, 39] width 4 height 4
click at [335, 54] on span "File Upload" at bounding box center [341, 53] width 20 height 6
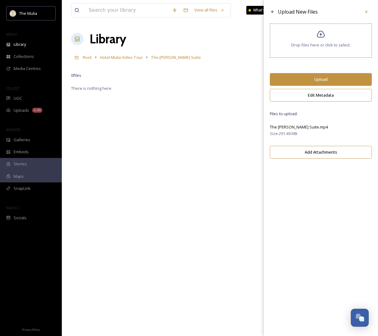
click at [314, 76] on button "Upload" at bounding box center [321, 79] width 102 height 13
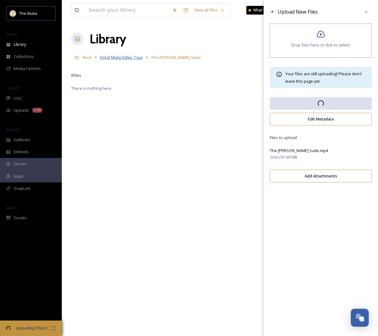
click at [126, 58] on span "Hotel Mulia Video Tour" at bounding box center [121, 57] width 43 height 6
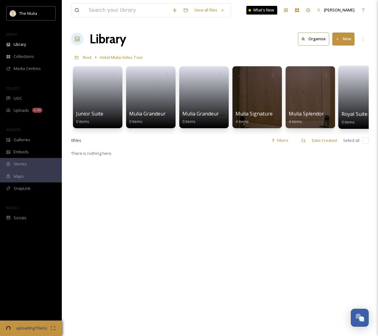
click at [352, 93] on link at bounding box center [364, 95] width 44 height 30
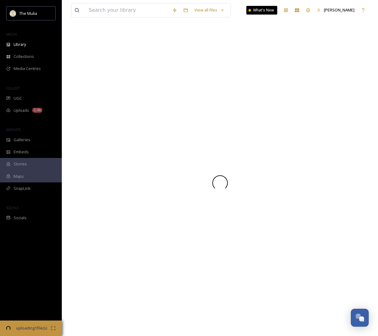
click at [352, 93] on div at bounding box center [220, 183] width 298 height 306
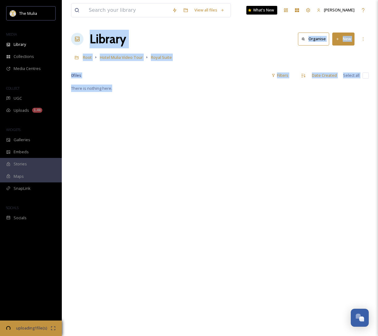
click at [347, 39] on button "New" at bounding box center [343, 38] width 22 height 13
click at [339, 54] on span "File Upload" at bounding box center [341, 53] width 20 height 6
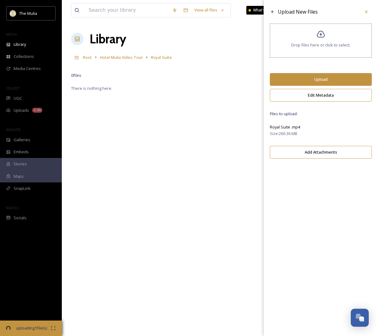
click at [327, 82] on button "Upload" at bounding box center [321, 79] width 102 height 13
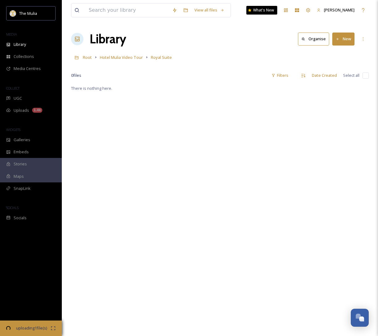
click at [235, 112] on div "There is nothing here." at bounding box center [220, 252] width 298 height 336
click at [340, 38] on button "New" at bounding box center [343, 38] width 22 height 13
click at [340, 49] on div "File Upload" at bounding box center [336, 53] width 35 height 12
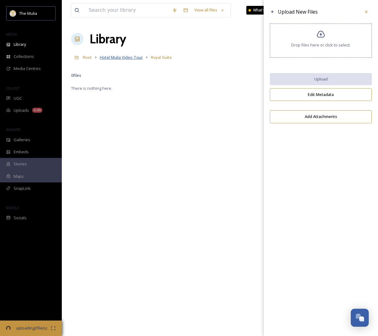
click at [122, 57] on span "Hotel Mulia Video Tour" at bounding box center [121, 57] width 43 height 6
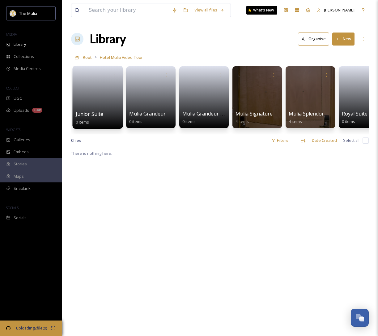
click at [80, 81] on link at bounding box center [98, 95] width 44 height 30
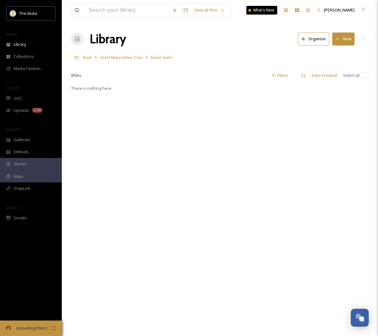
click at [349, 39] on button "New" at bounding box center [343, 38] width 22 height 13
click at [343, 49] on div "File Upload" at bounding box center [336, 53] width 35 height 12
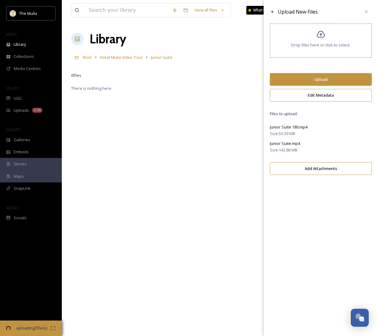
click at [327, 80] on button "Upload" at bounding box center [321, 79] width 102 height 13
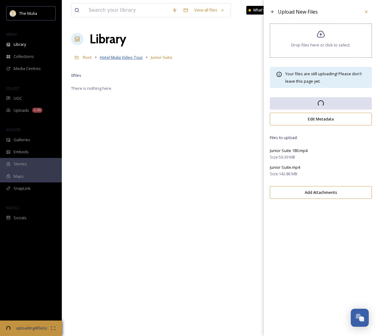
click at [127, 59] on span "Hotel Mulia Video Tour" at bounding box center [121, 57] width 43 height 6
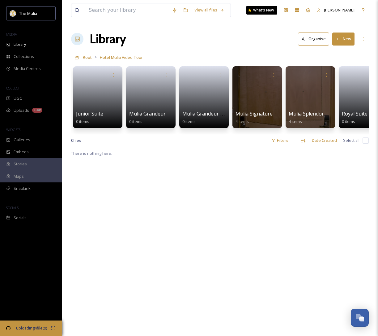
click at [181, 175] on div "There is nothing here." at bounding box center [220, 317] width 298 height 336
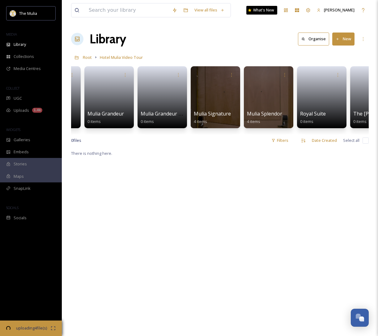
scroll to position [0, 75]
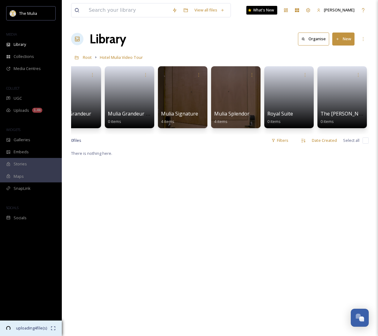
click at [31, 327] on span "uploading 4 file(s)" at bounding box center [31, 327] width 39 height 6
click at [346, 38] on button "New" at bounding box center [343, 38] width 22 height 13
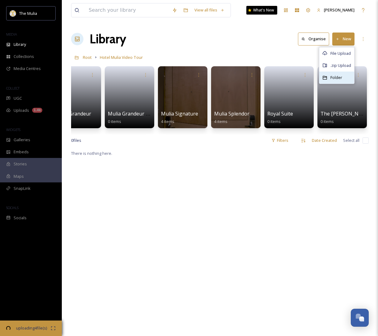
click at [341, 77] on span "Folder" at bounding box center [337, 78] width 12 height 6
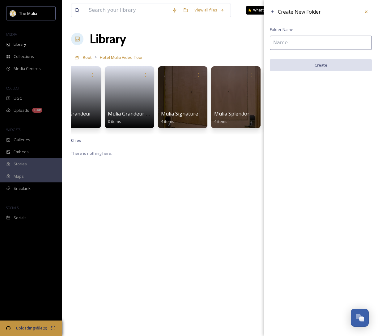
click at [324, 42] on input at bounding box center [321, 43] width 102 height 14
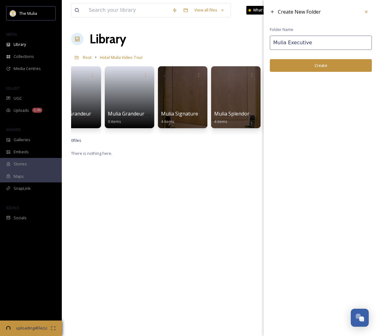
type input "Mulia Executive"
click at [322, 62] on button "Create" at bounding box center [321, 65] width 102 height 13
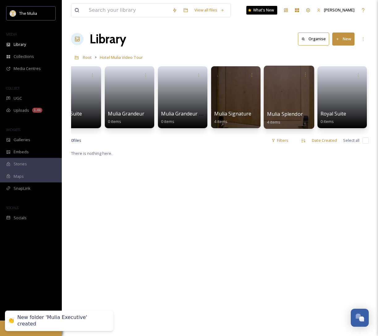
click at [290, 112] on span "Mulia Splendor" at bounding box center [285, 113] width 36 height 7
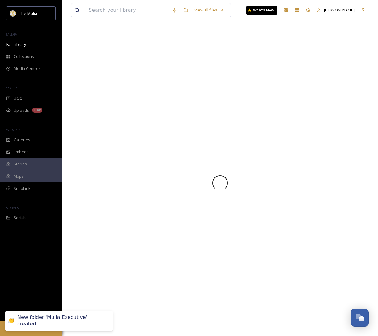
click at [290, 112] on div at bounding box center [220, 183] width 298 height 306
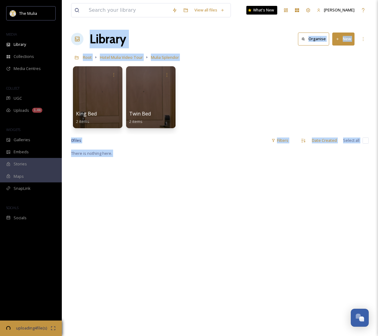
click at [263, 101] on div "King Bed 2 items Twin Bed 2 items" at bounding box center [220, 98] width 298 height 71
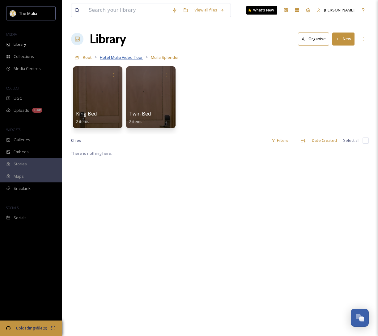
click at [119, 58] on span "Hotel Mulia Video Tour" at bounding box center [121, 57] width 43 height 6
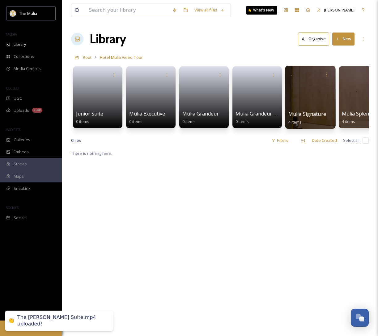
click at [320, 105] on div at bounding box center [310, 97] width 50 height 63
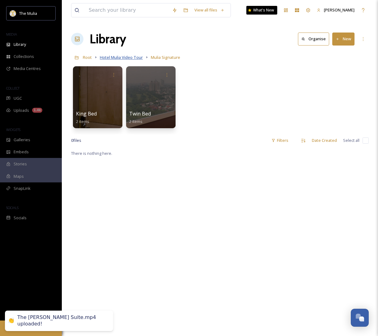
click at [131, 58] on span "Hotel Mulia Video Tour" at bounding box center [121, 57] width 43 height 6
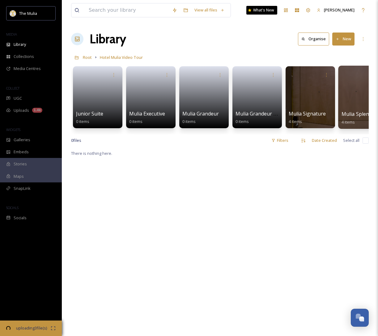
click at [361, 110] on span "Mulia Splendor" at bounding box center [360, 113] width 36 height 7
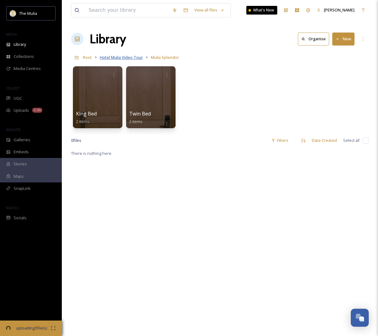
click at [128, 58] on span "Hotel Mulia Video Tour" at bounding box center [121, 57] width 43 height 6
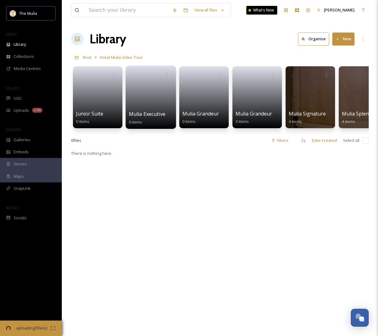
click at [148, 96] on link at bounding box center [151, 95] width 44 height 30
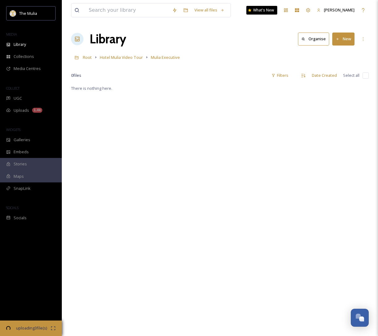
click at [343, 38] on button "New" at bounding box center [343, 38] width 22 height 13
click at [338, 77] on span "Folder" at bounding box center [337, 78] width 12 height 6
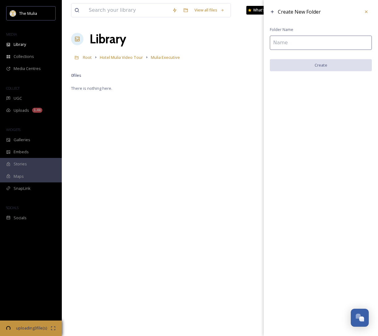
click at [293, 45] on input at bounding box center [321, 43] width 102 height 14
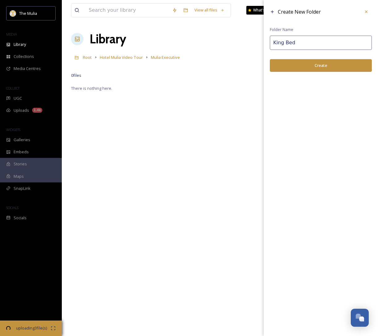
type input "King Bed"
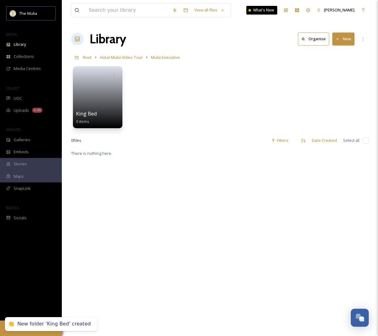
click at [347, 38] on button "New" at bounding box center [343, 38] width 22 height 13
click at [339, 80] on span "Folder" at bounding box center [337, 78] width 12 height 6
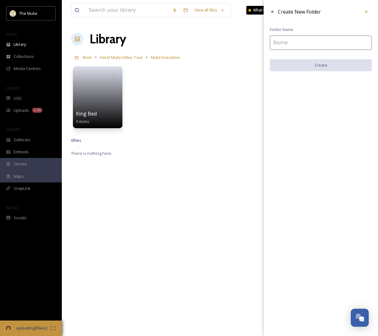
click at [311, 43] on input at bounding box center [321, 43] width 102 height 14
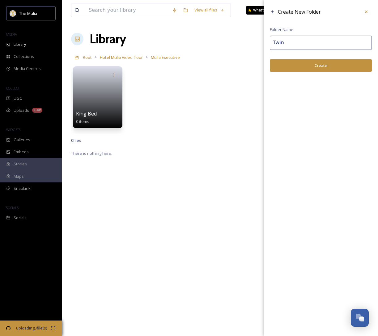
click at [317, 44] on input "Twin" at bounding box center [321, 43] width 102 height 14
type input "Twin Bed"
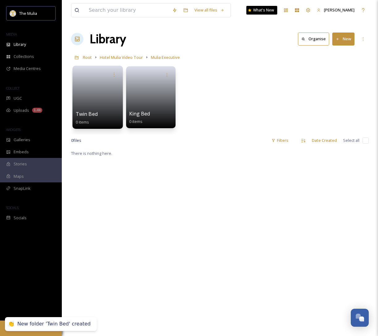
click at [108, 87] on link at bounding box center [98, 95] width 44 height 30
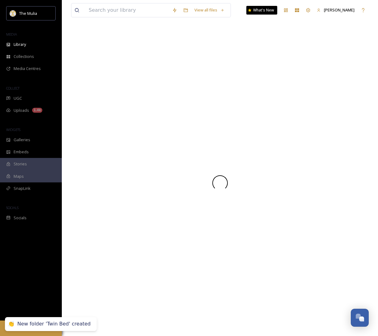
click at [108, 87] on div at bounding box center [220, 183] width 298 height 306
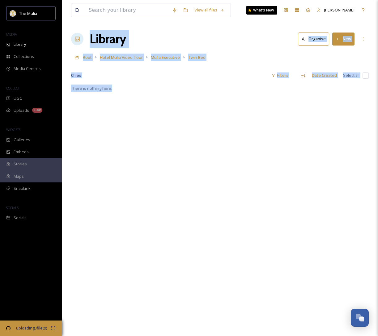
click at [125, 131] on div "There is nothing here." at bounding box center [220, 252] width 298 height 336
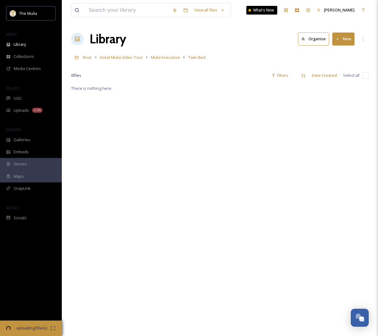
click at [347, 43] on button "New" at bounding box center [343, 38] width 22 height 13
click at [338, 55] on span "File Upload" at bounding box center [341, 53] width 20 height 6
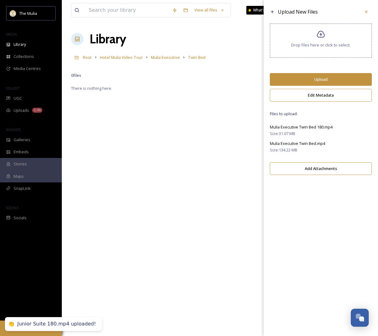
click at [325, 76] on button "Upload" at bounding box center [321, 79] width 102 height 13
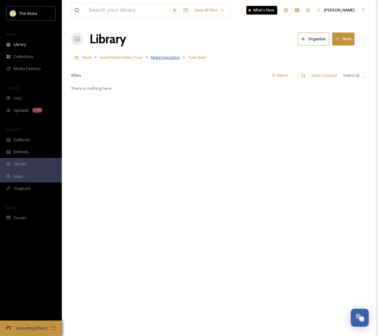
click at [173, 58] on span "Mulia Executive" at bounding box center [165, 57] width 29 height 6
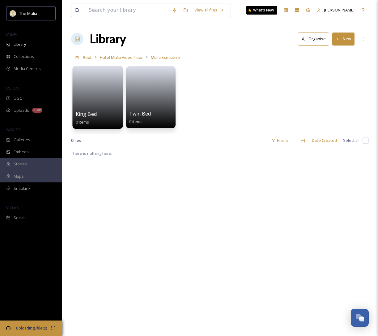
click at [91, 104] on link at bounding box center [98, 95] width 44 height 30
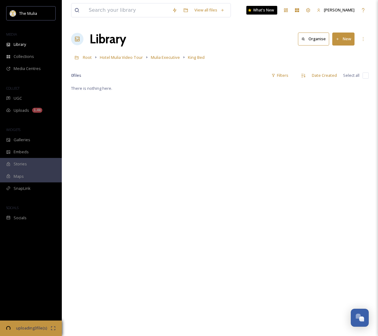
click at [344, 41] on button "New" at bounding box center [343, 38] width 22 height 13
click at [338, 52] on span "File Upload" at bounding box center [341, 53] width 20 height 6
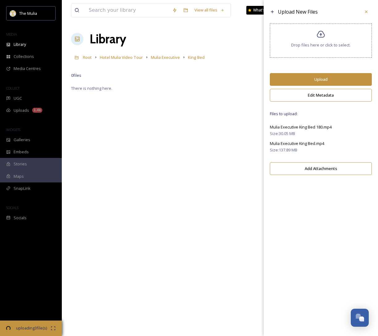
click at [326, 79] on button "Upload" at bounding box center [321, 79] width 102 height 13
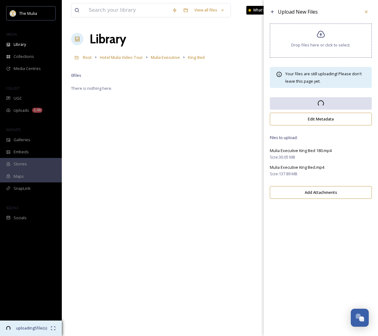
click at [40, 328] on span "uploading 5 file(s)" at bounding box center [31, 327] width 39 height 6
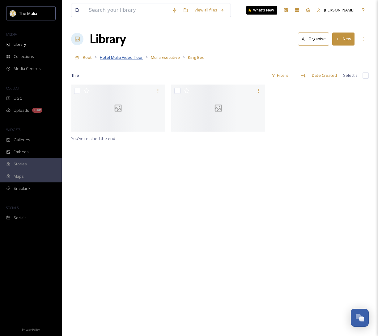
click at [119, 58] on span "Hotel Mulia Video Tour" at bounding box center [121, 57] width 43 height 6
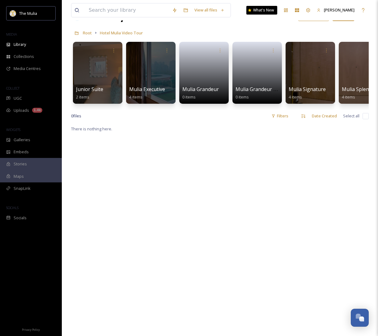
scroll to position [25, 0]
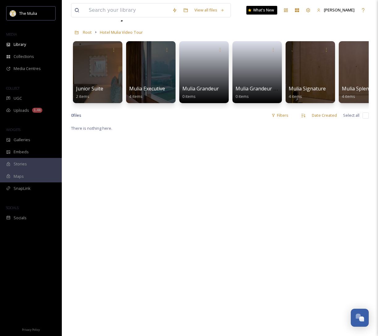
click at [207, 155] on div "There is nothing here." at bounding box center [220, 292] width 298 height 336
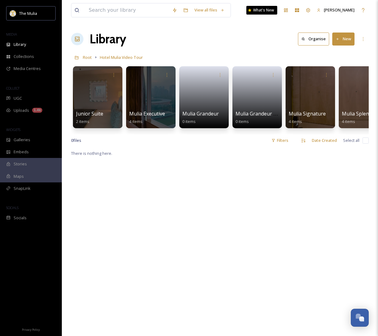
click at [133, 212] on div "There is nothing here." at bounding box center [220, 317] width 298 height 336
click at [173, 47] on div "Library Organise New" at bounding box center [220, 39] width 298 height 19
click at [164, 171] on div "There is nothing here." at bounding box center [220, 317] width 298 height 336
click at [109, 59] on span "Hotel Mulia Video Tour" at bounding box center [121, 57] width 43 height 6
click at [352, 38] on button "New" at bounding box center [343, 38] width 22 height 13
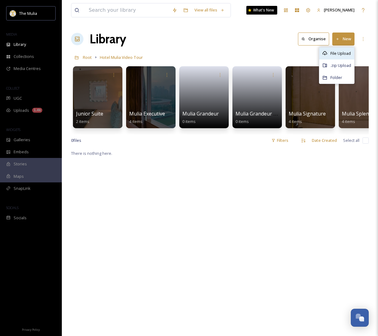
click at [347, 52] on span "File Upload" at bounding box center [341, 53] width 20 height 6
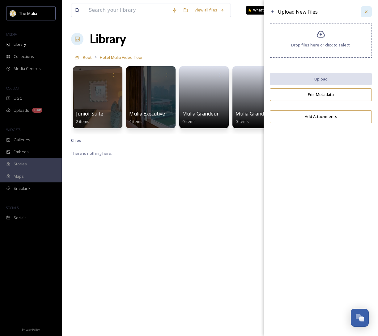
click at [367, 13] on icon at bounding box center [366, 12] width 2 height 2
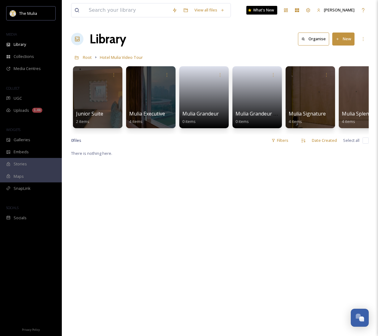
click at [169, 42] on div "Library Organise New" at bounding box center [220, 39] width 298 height 19
click at [135, 57] on span "Hotel Mulia Video Tour" at bounding box center [121, 57] width 43 height 6
click at [89, 58] on span "Root" at bounding box center [87, 57] width 9 height 6
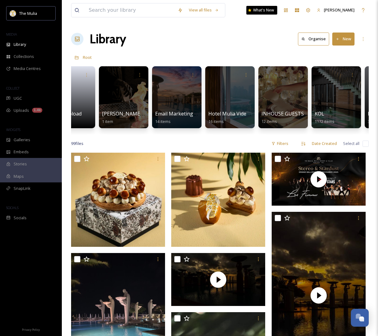
scroll to position [0, 317]
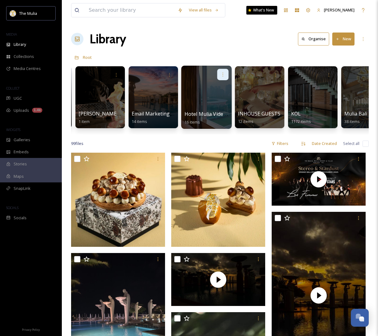
click at [221, 73] on icon at bounding box center [223, 74] width 5 height 5
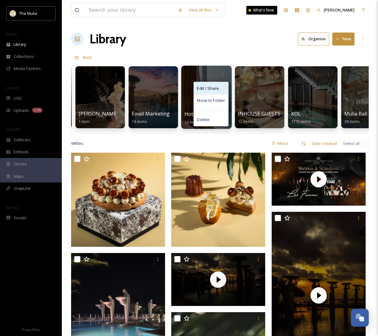
click at [216, 89] on span "Edit / Share" at bounding box center [208, 88] width 22 height 6
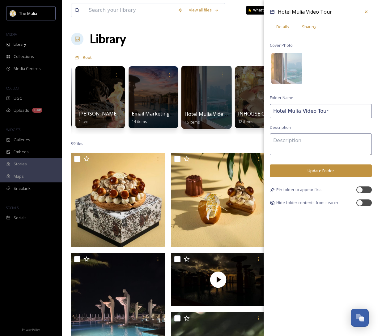
click at [310, 29] on span "Sharing" at bounding box center [309, 27] width 14 height 6
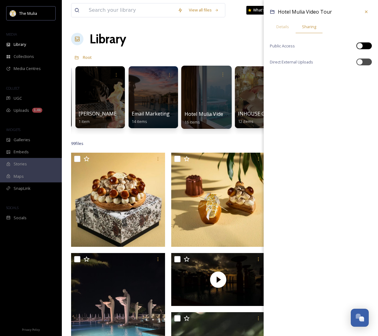
click at [368, 48] on div at bounding box center [364, 45] width 15 height 7
checkbox input "true"
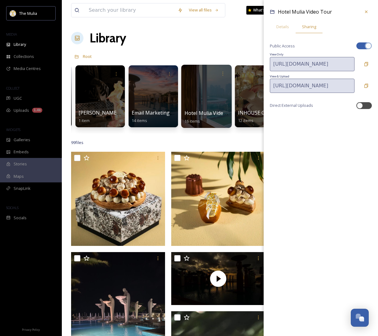
scroll to position [1, 0]
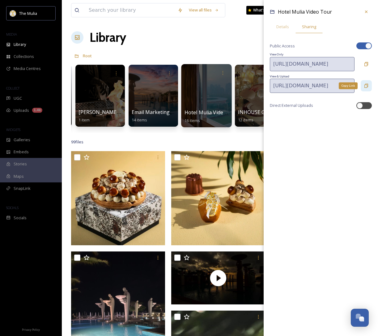
click at [365, 83] on icon at bounding box center [366, 85] width 5 height 5
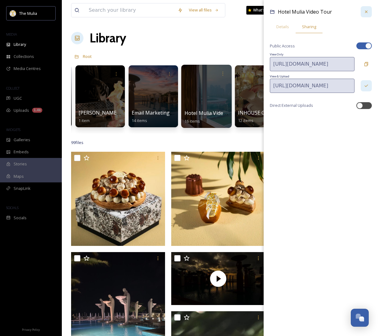
click at [366, 13] on icon at bounding box center [366, 11] width 5 height 5
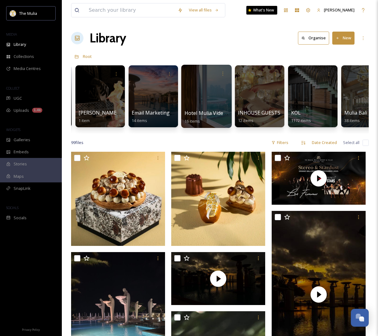
click at [346, 34] on button "New" at bounding box center [343, 38] width 22 height 13
click at [338, 76] on span "Folder" at bounding box center [337, 77] width 12 height 6
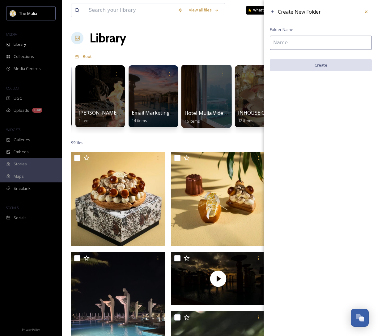
click at [278, 41] on input at bounding box center [321, 43] width 102 height 14
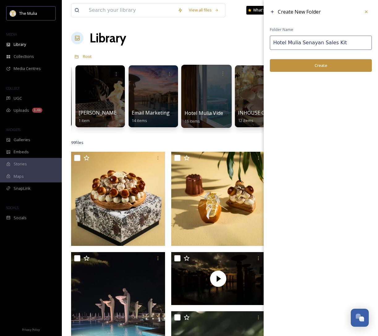
type input "Hotel Mulia Senayan Sales Kit"
click at [282, 70] on button "Create" at bounding box center [321, 65] width 102 height 13
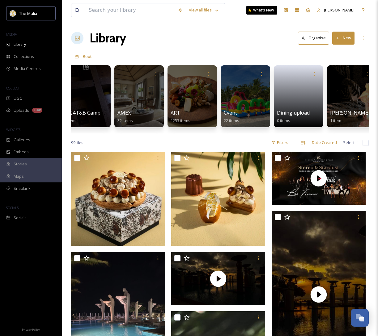
scroll to position [0, 0]
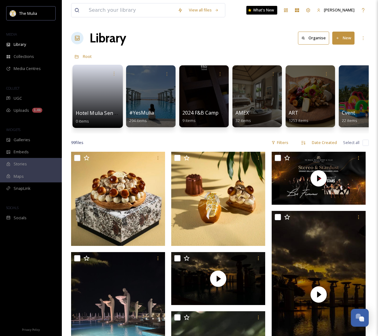
click at [98, 100] on link at bounding box center [98, 94] width 44 height 30
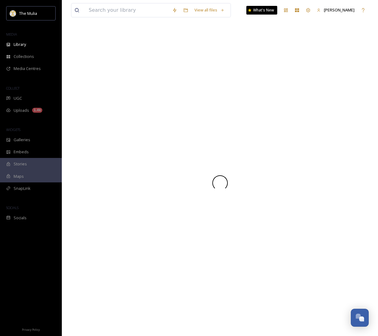
click at [98, 100] on div at bounding box center [220, 183] width 298 height 306
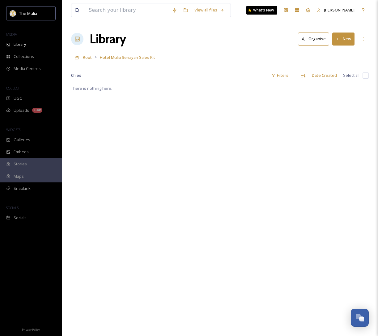
click at [187, 234] on div "There is nothing here." at bounding box center [220, 252] width 298 height 336
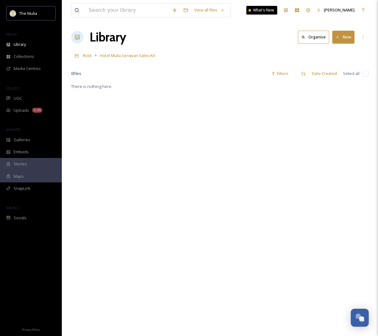
click at [350, 37] on button "New" at bounding box center [343, 37] width 22 height 13
click at [331, 52] on span "File Upload" at bounding box center [341, 52] width 20 height 6
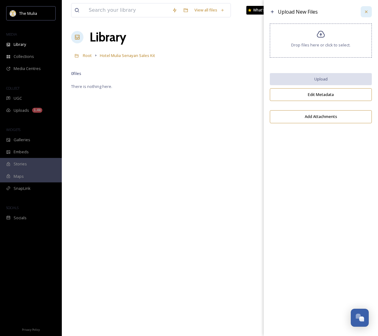
click at [367, 11] on icon at bounding box center [366, 12] width 2 height 2
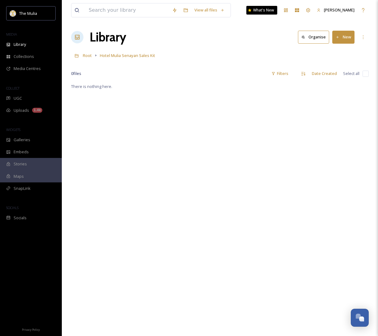
click at [349, 35] on button "New" at bounding box center [343, 37] width 22 height 13
click at [347, 75] on div "Folder" at bounding box center [336, 76] width 35 height 12
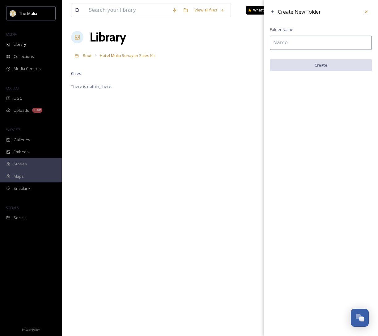
click at [297, 45] on input at bounding box center [321, 43] width 102 height 14
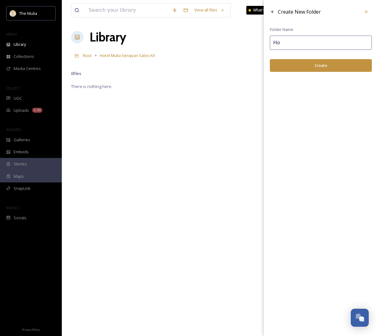
type input "H"
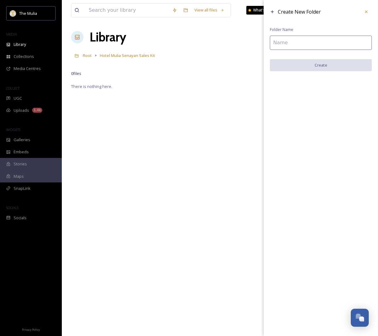
paste input "Hotel Mulia Senayan Introduction"
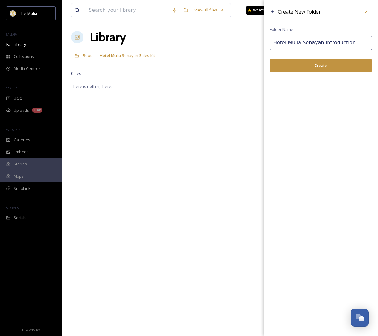
type input "Hotel Mulia Senayan Introduction"
click at [297, 67] on button "Create" at bounding box center [321, 65] width 102 height 13
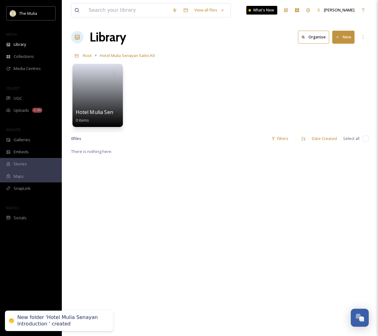
click at [97, 98] on link at bounding box center [98, 93] width 44 height 30
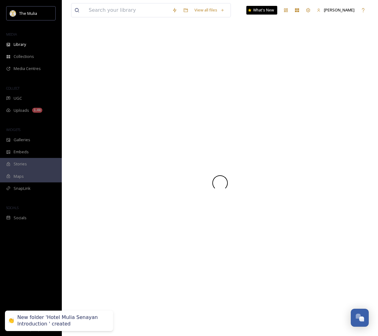
click at [97, 98] on div at bounding box center [220, 183] width 298 height 306
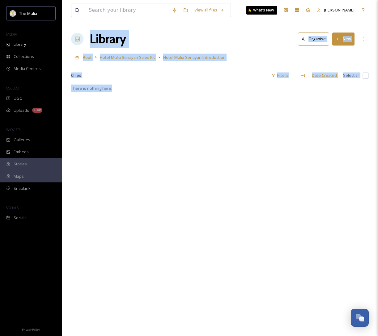
click at [339, 37] on icon at bounding box center [338, 39] width 4 height 4
click at [342, 53] on span "File Upload" at bounding box center [341, 53] width 20 height 6
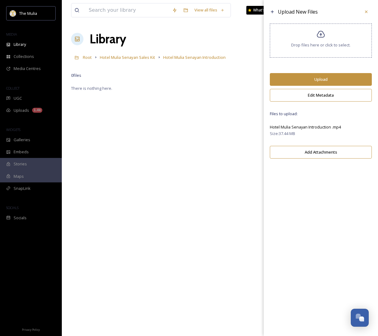
click at [322, 77] on button "Upload" at bounding box center [321, 79] width 102 height 13
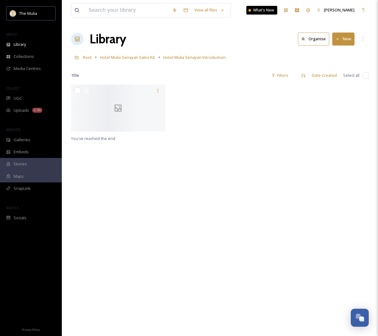
click at [166, 207] on div "You've reached the end" at bounding box center [220, 252] width 298 height 336
click at [152, 59] on span "Hotel Mulia Senayan Sales Kit" at bounding box center [127, 57] width 55 height 6
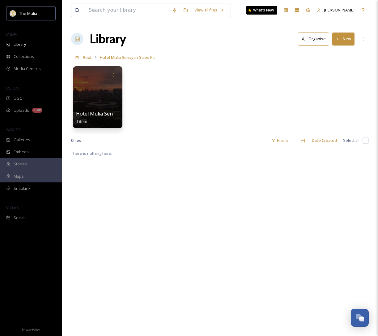
click at [204, 272] on div "There is nothing here." at bounding box center [220, 317] width 298 height 336
click at [242, 256] on div "There is nothing here." at bounding box center [220, 317] width 298 height 336
click at [112, 75] on icon at bounding box center [114, 74] width 5 height 5
click at [188, 87] on div "Hotel Mulia Senayan Introduction 1 item" at bounding box center [220, 98] width 298 height 71
click at [362, 40] on icon at bounding box center [363, 38] width 5 height 5
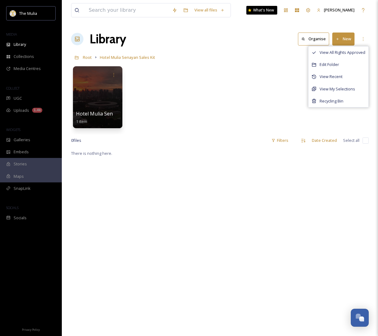
drag, startPoint x: 164, startPoint y: 92, endPoint x: 139, endPoint y: 70, distance: 33.1
click at [164, 92] on div "Hotel Mulia Senayan Introduction 1 item" at bounding box center [220, 98] width 298 height 71
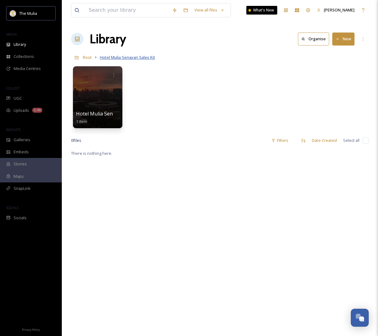
click at [126, 57] on span "Hotel Mulia Senayan Sales Kit" at bounding box center [127, 57] width 55 height 6
click at [91, 58] on span "Root" at bounding box center [87, 57] width 9 height 6
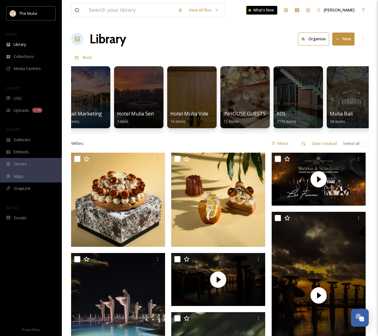
scroll to position [0, 387]
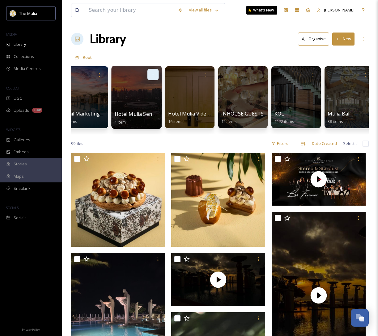
click at [155, 75] on icon at bounding box center [153, 74] width 5 height 5
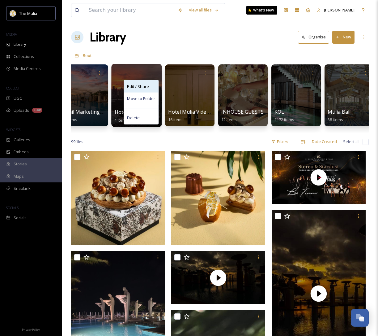
scroll to position [0, 0]
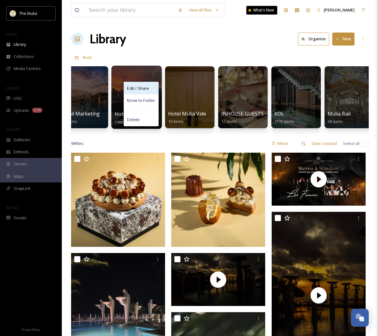
click at [147, 84] on div "Edit / Share" at bounding box center [141, 88] width 34 height 12
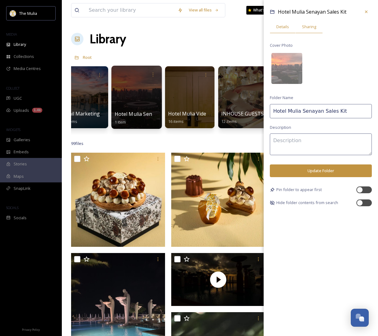
click at [315, 24] on span "Sharing" at bounding box center [309, 27] width 14 height 6
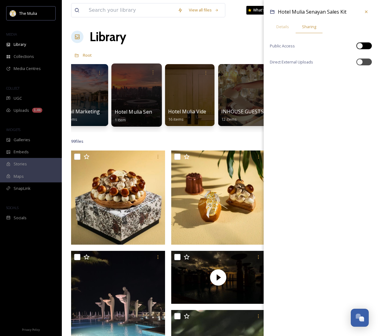
scroll to position [2, 0]
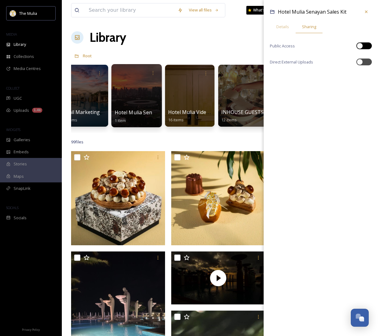
click at [360, 45] on div at bounding box center [360, 46] width 6 height 6
checkbox input "true"
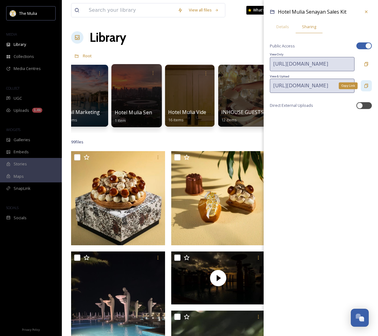
click at [366, 84] on icon at bounding box center [366, 85] width 5 height 5
